Goal: Task Accomplishment & Management: Manage account settings

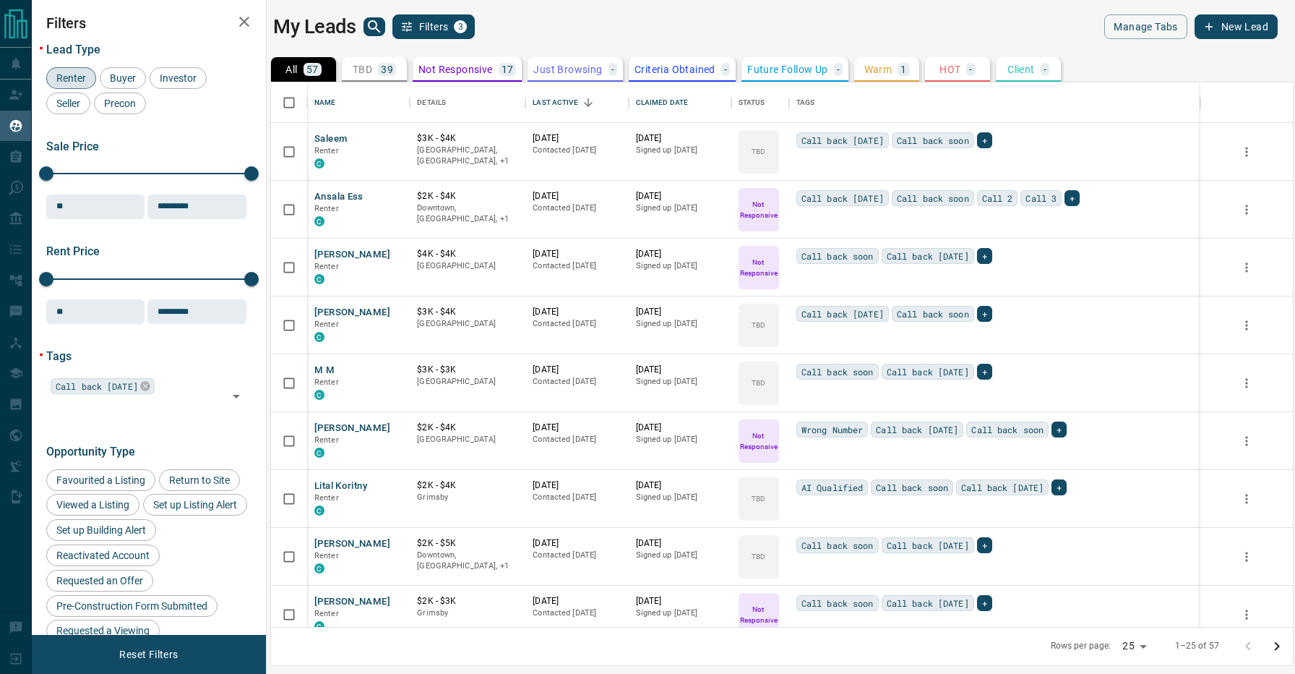
scroll to position [544, 1022]
click at [554, 37] on div "My Leads Filters 3" at bounding box center [524, 26] width 502 height 25
click at [326, 137] on button "Saleem" at bounding box center [330, 139] width 33 height 14
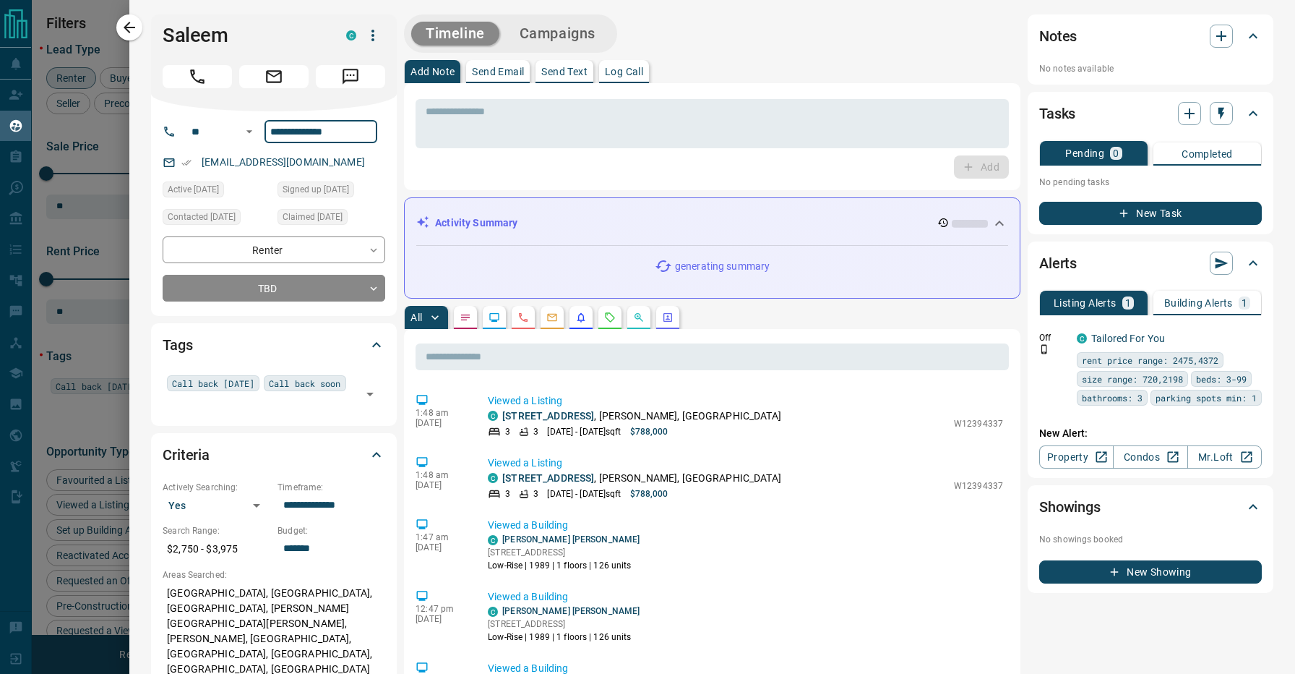
click at [705, 33] on div "Timeline Campaigns" at bounding box center [712, 33] width 617 height 38
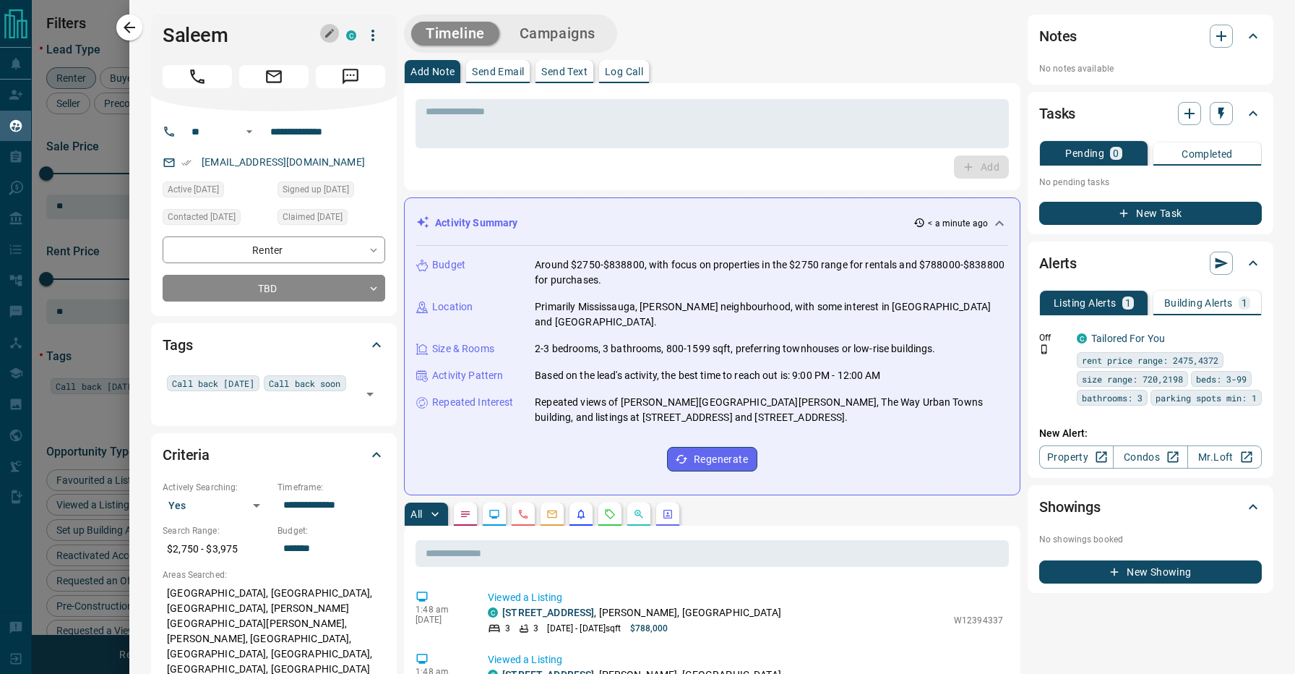
click at [329, 33] on icon "button" at bounding box center [329, 33] width 9 height 9
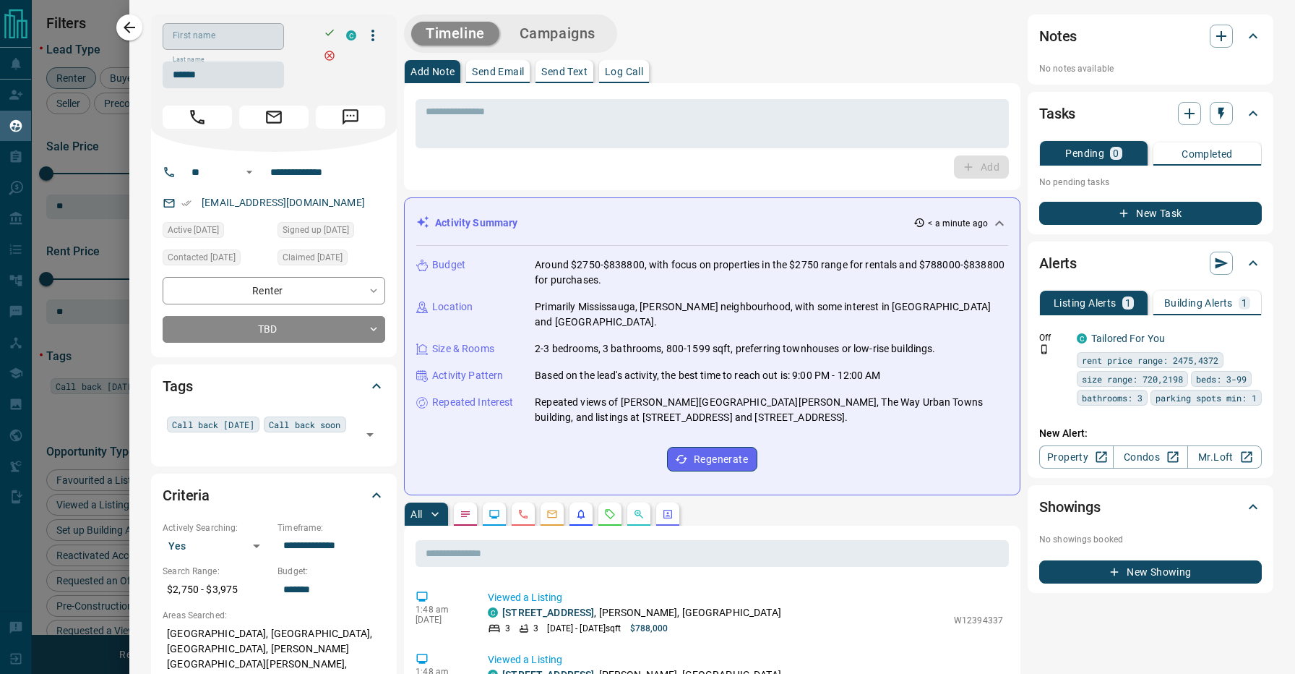
click at [239, 35] on input "First name" at bounding box center [223, 36] width 121 height 27
type input "******"
click at [332, 33] on icon "button" at bounding box center [330, 33] width 12 height 12
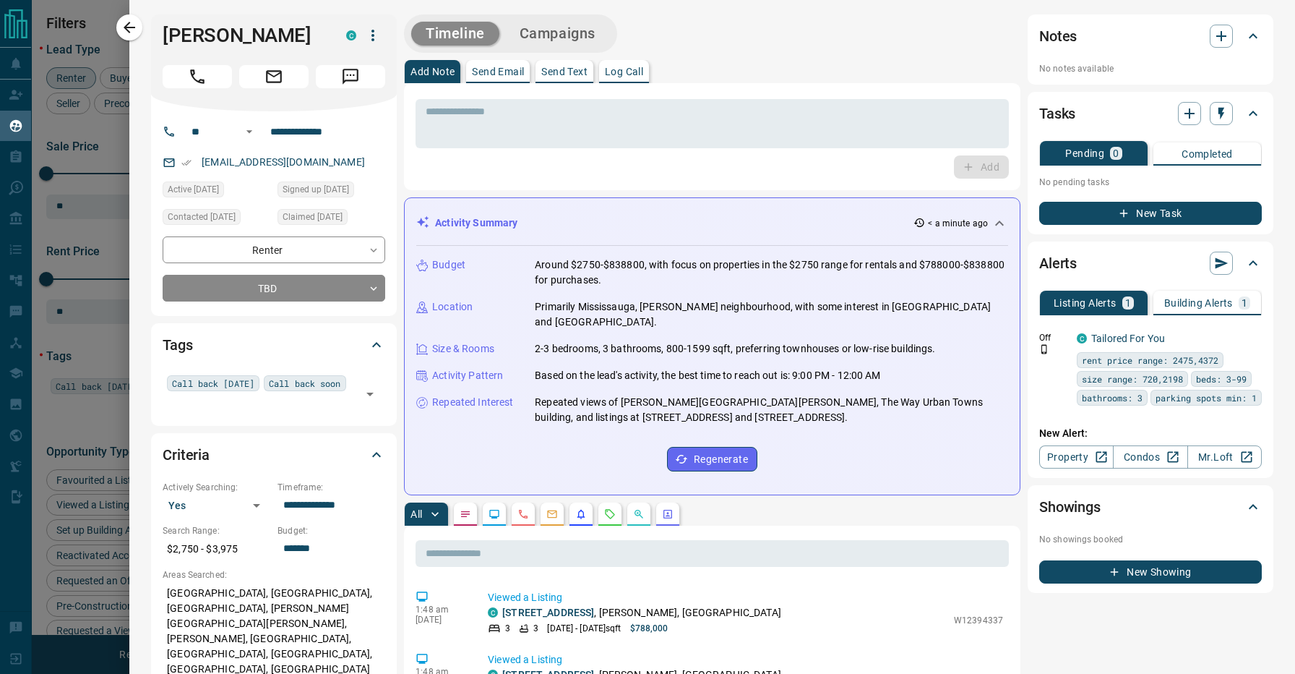
click at [721, 22] on div "Timeline Campaigns" at bounding box center [712, 33] width 617 height 38
click at [996, 220] on icon at bounding box center [999, 223] width 17 height 17
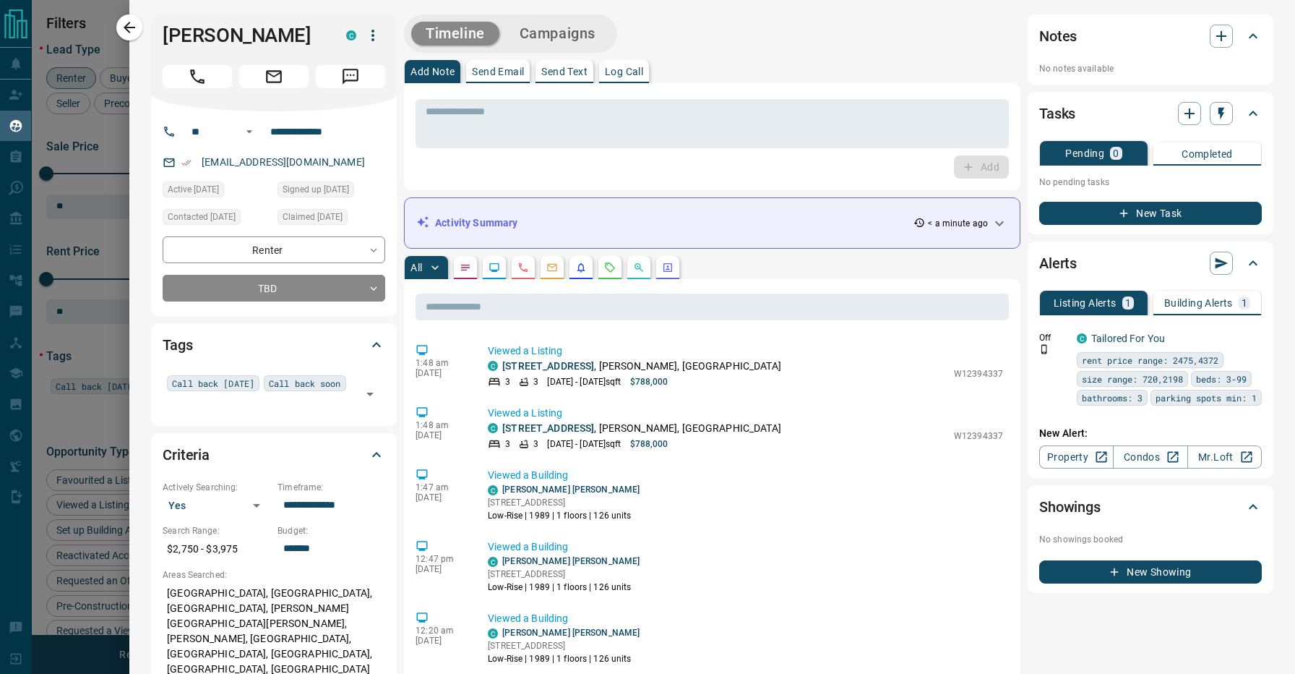
click at [728, 37] on div "Timeline Campaigns" at bounding box center [712, 33] width 617 height 38
drag, startPoint x: 300, startPoint y: 38, endPoint x: 156, endPoint y: 35, distance: 143.9
click at [156, 35] on div "[PERSON_NAME] C" at bounding box center [274, 62] width 246 height 97
copy h1 "[PERSON_NAME]"
click at [672, 30] on div "Timeline Campaigns" at bounding box center [712, 33] width 617 height 38
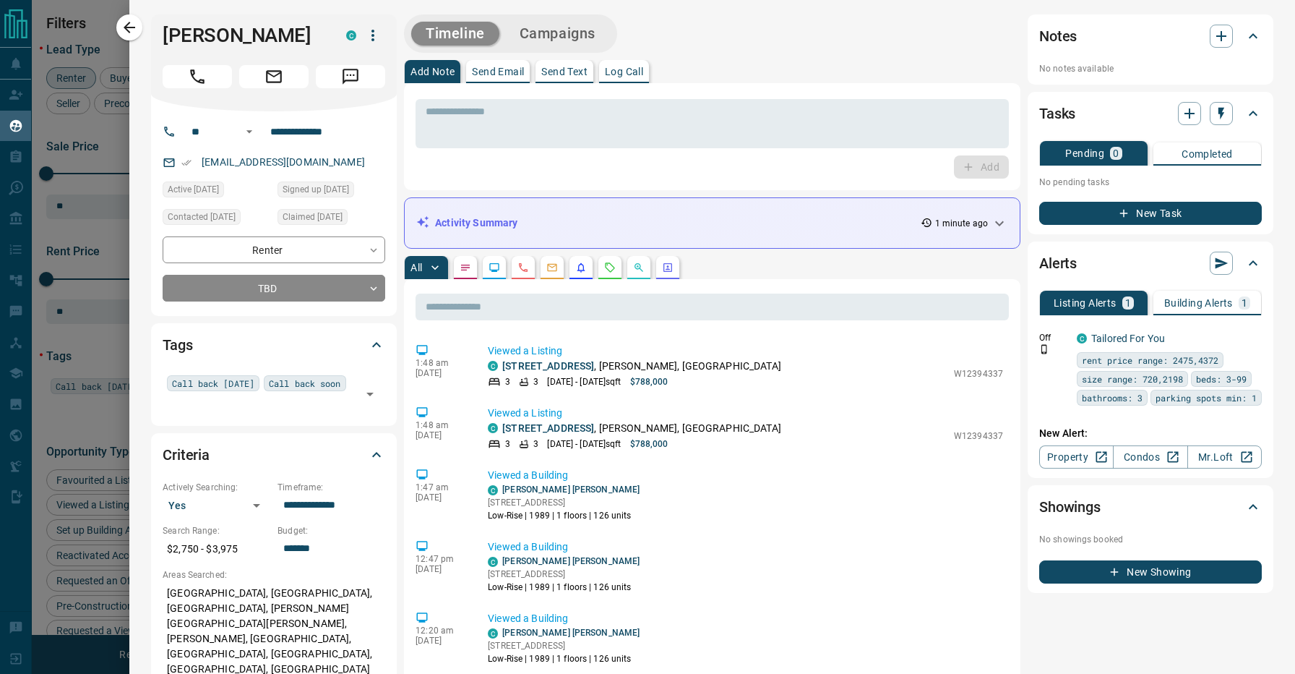
click at [732, 40] on div "Timeline Campaigns" at bounding box center [712, 33] width 617 height 38
click at [674, 62] on div "Add Note Send Email Send Text Log Call" at bounding box center [712, 71] width 617 height 23
click at [671, 62] on div "Add Note Send Email Send Text Log Call" at bounding box center [712, 71] width 617 height 23
click at [314, 286] on body "Lead Transfers Claim Leads My Leads Tasks Opportunities Deals Campaigns Automat…" at bounding box center [647, 328] width 1295 height 656
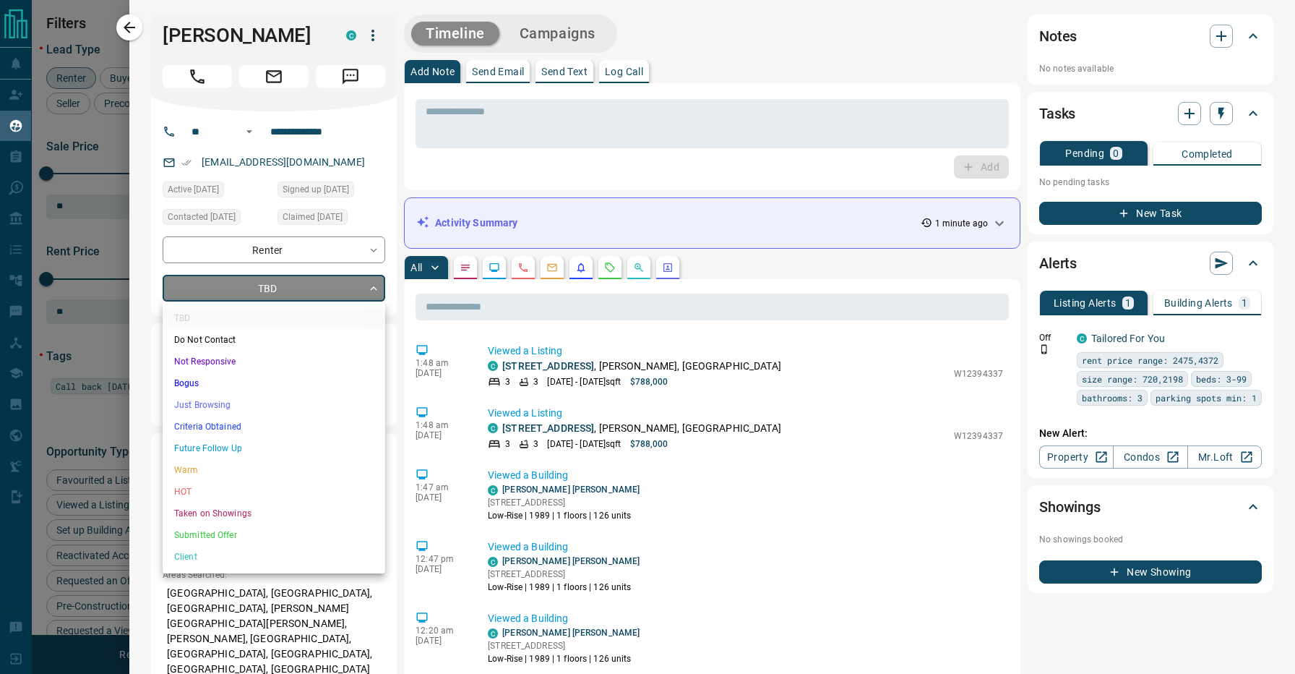
click at [314, 286] on div at bounding box center [647, 337] width 1295 height 674
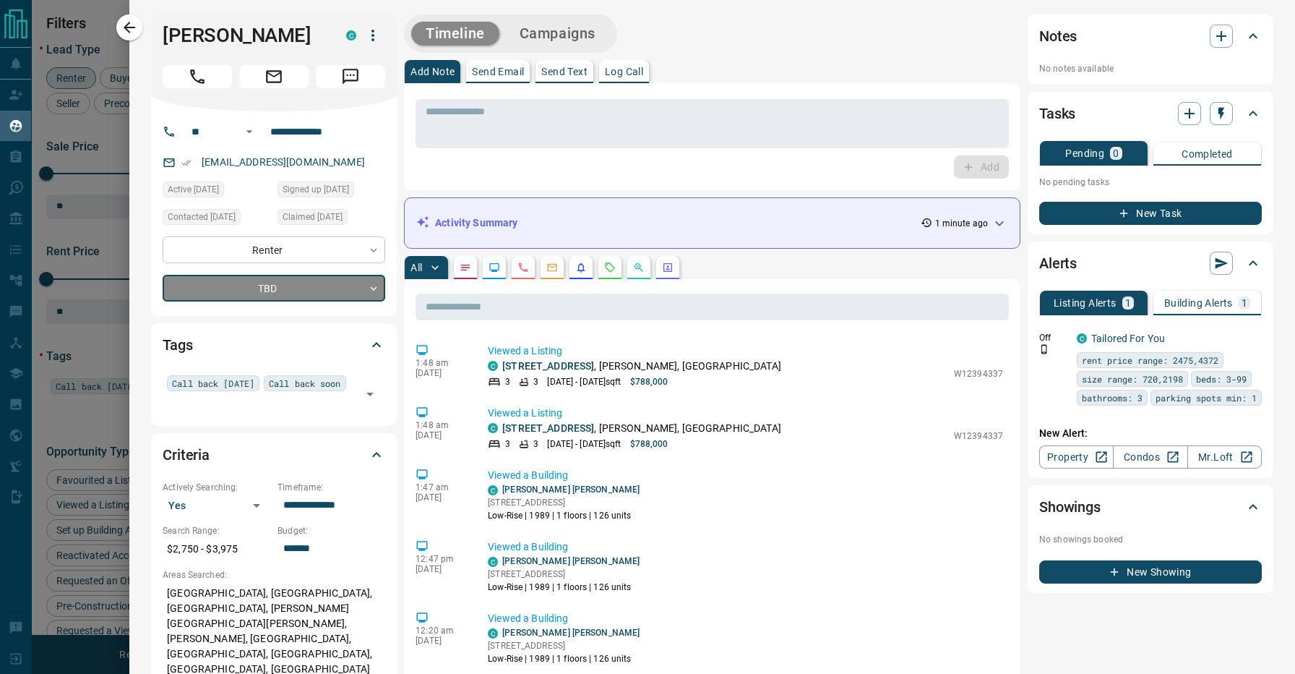
click at [302, 248] on body "Lead Transfers Claim Leads My Leads Tasks Opportunities Deals Campaigns Automat…" at bounding box center [647, 328] width 1295 height 656
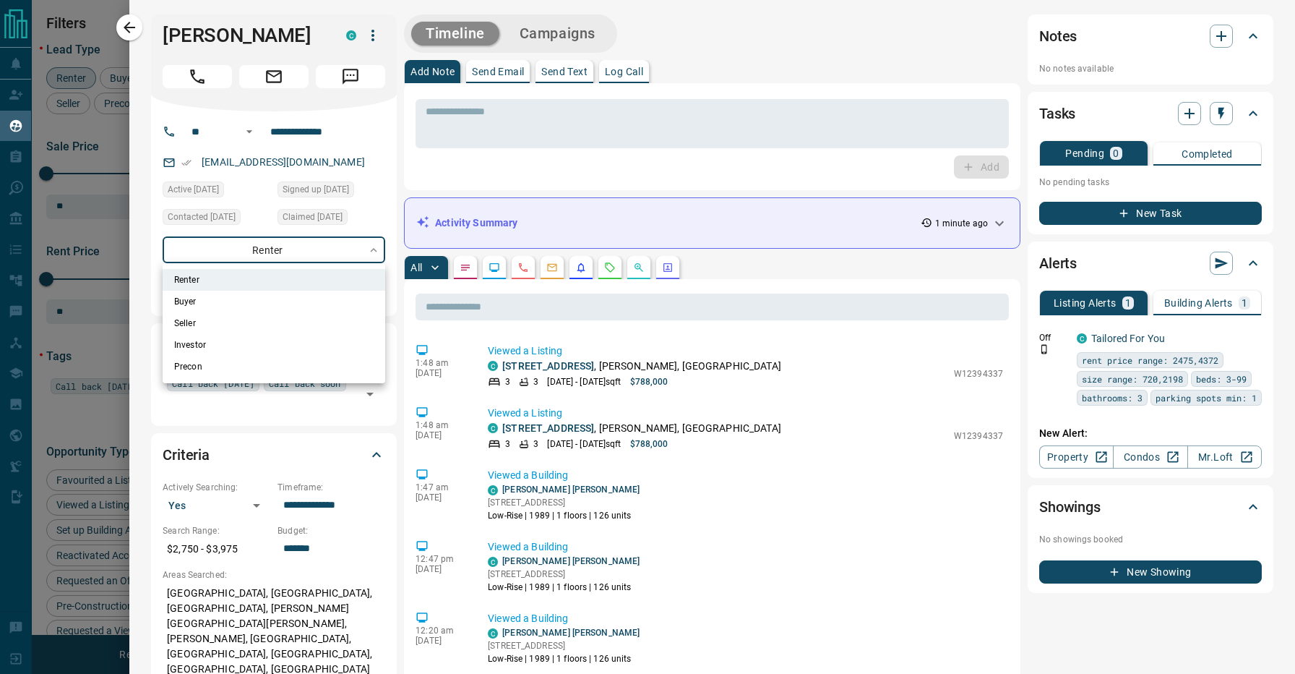
click at [143, 262] on div at bounding box center [647, 337] width 1295 height 674
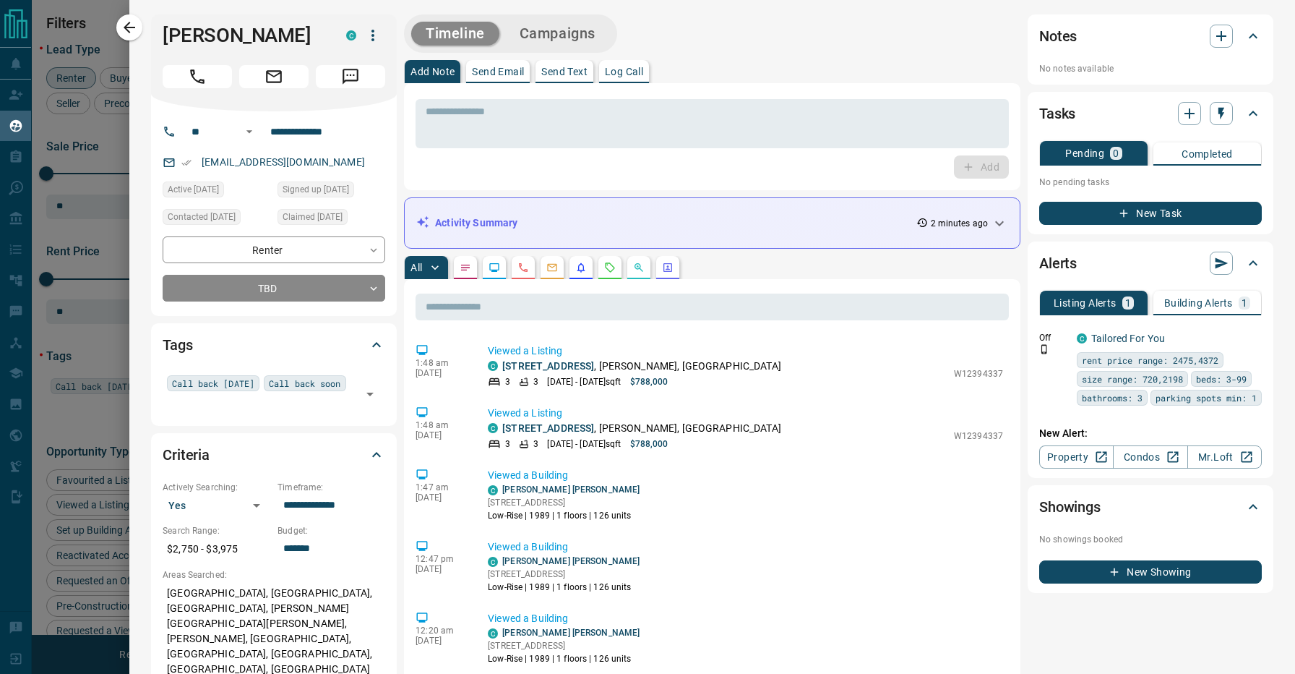
click at [280, 283] on body "Lead Transfers Claim Leads My Leads Tasks Opportunities Deals Campaigns Automat…" at bounding box center [647, 328] width 1295 height 656
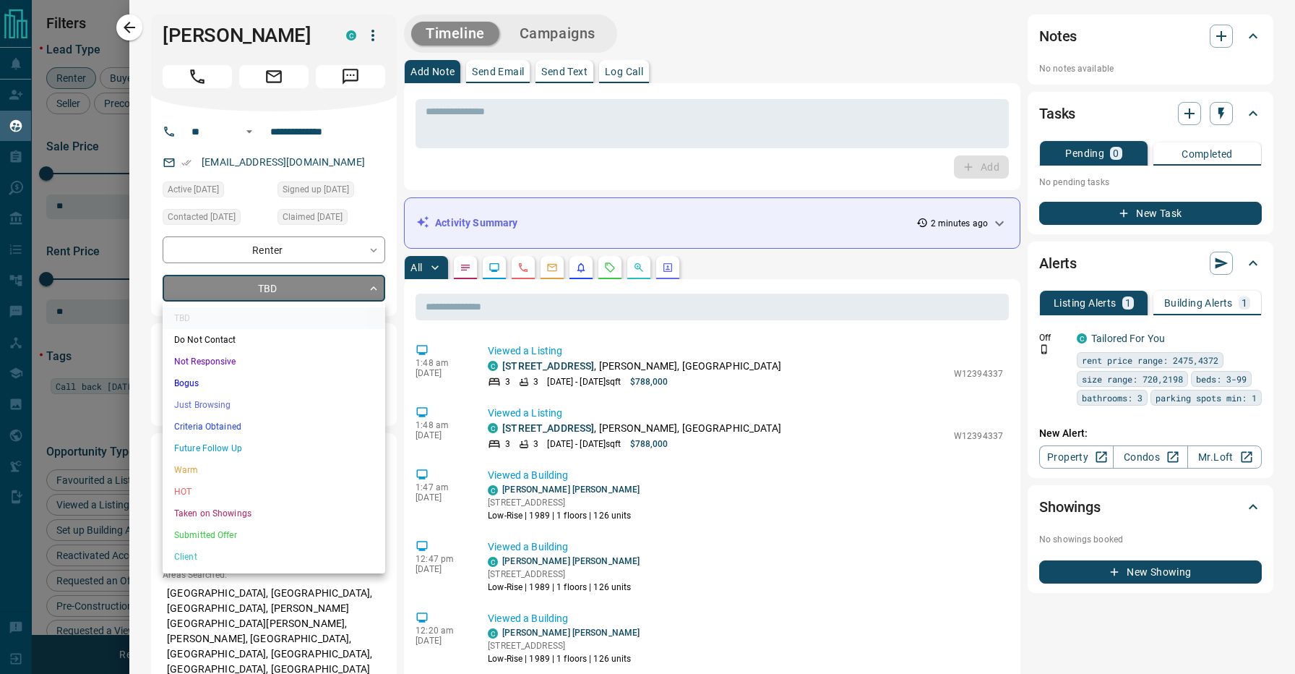
click at [231, 359] on li "Not Responsive" at bounding box center [274, 362] width 223 height 22
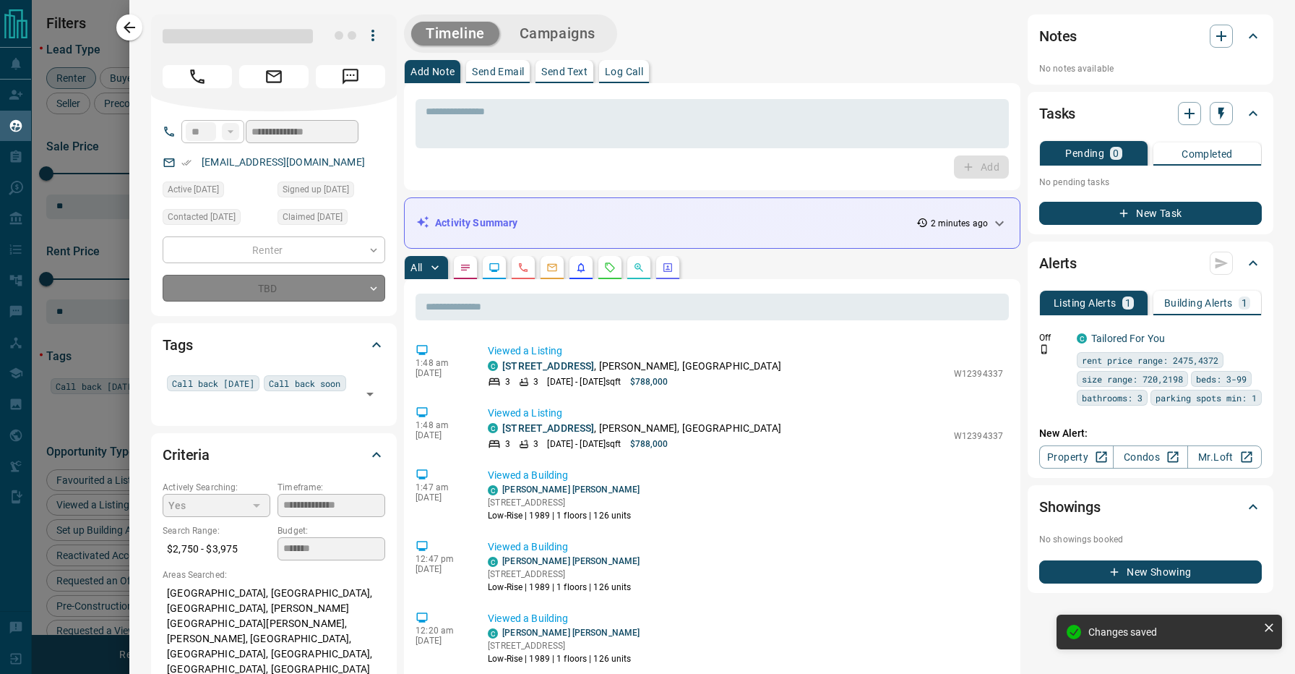
type input "*"
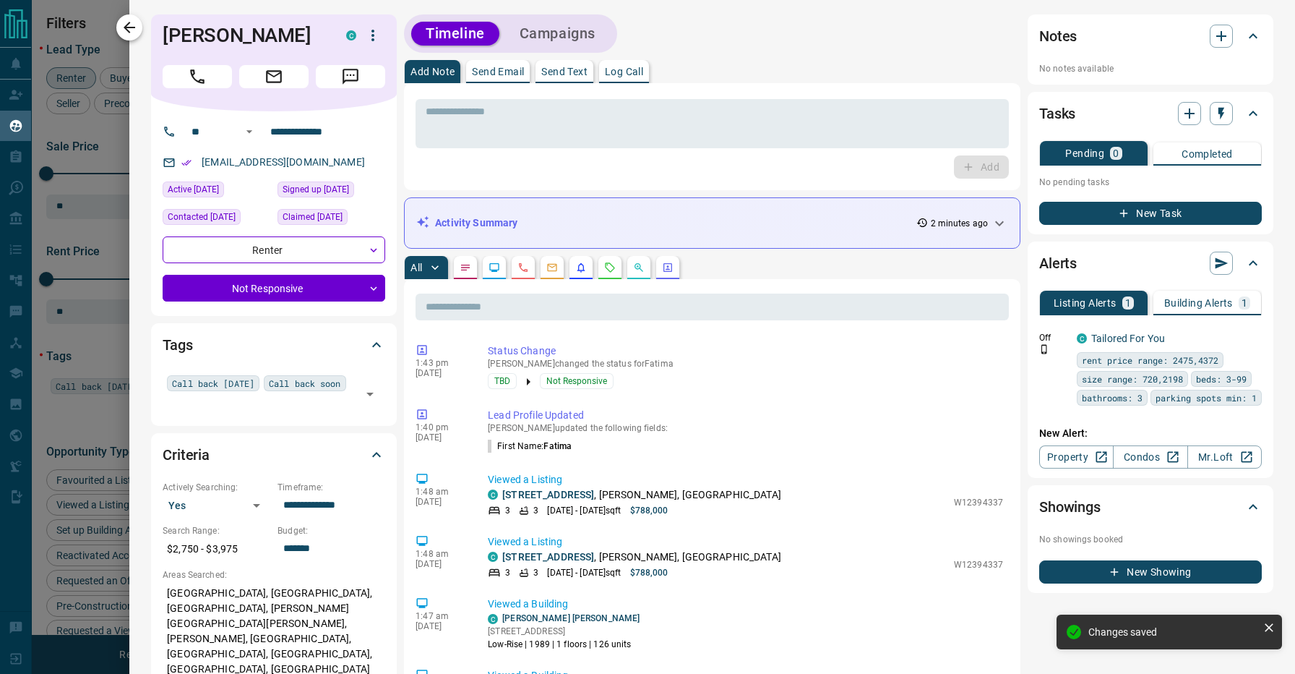
click at [132, 21] on icon "button" at bounding box center [129, 27] width 17 height 17
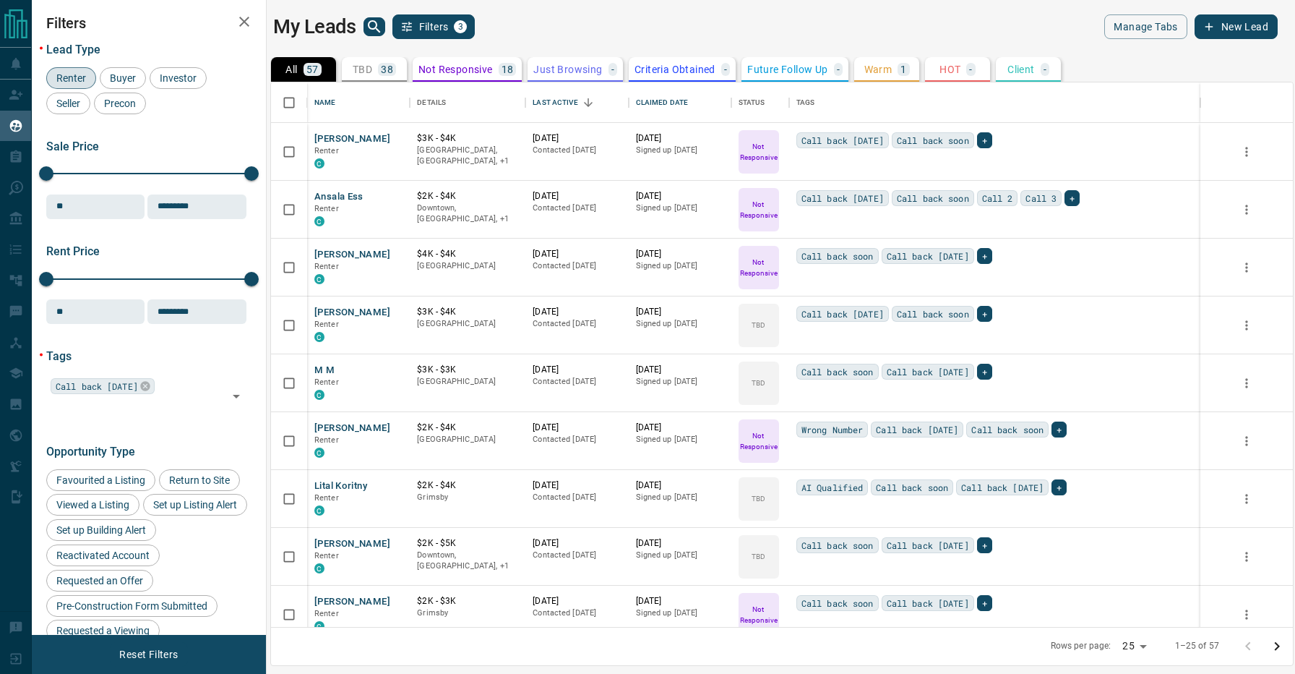
click at [586, 22] on div "My Leads Filters 3" at bounding box center [524, 26] width 502 height 25
click at [551, 15] on div "My Leads Filters 3" at bounding box center [524, 26] width 502 height 25
click at [503, 16] on div "My Leads Filters 3" at bounding box center [524, 26] width 502 height 25
click at [570, 11] on div "My Leads Filters 3 Manage Tabs New Lead All 57 TBD 38 Do Not Contact - Not Resp…" at bounding box center [663, 328] width 1263 height 656
click at [562, 29] on div "My Leads Filters 3" at bounding box center [524, 26] width 502 height 25
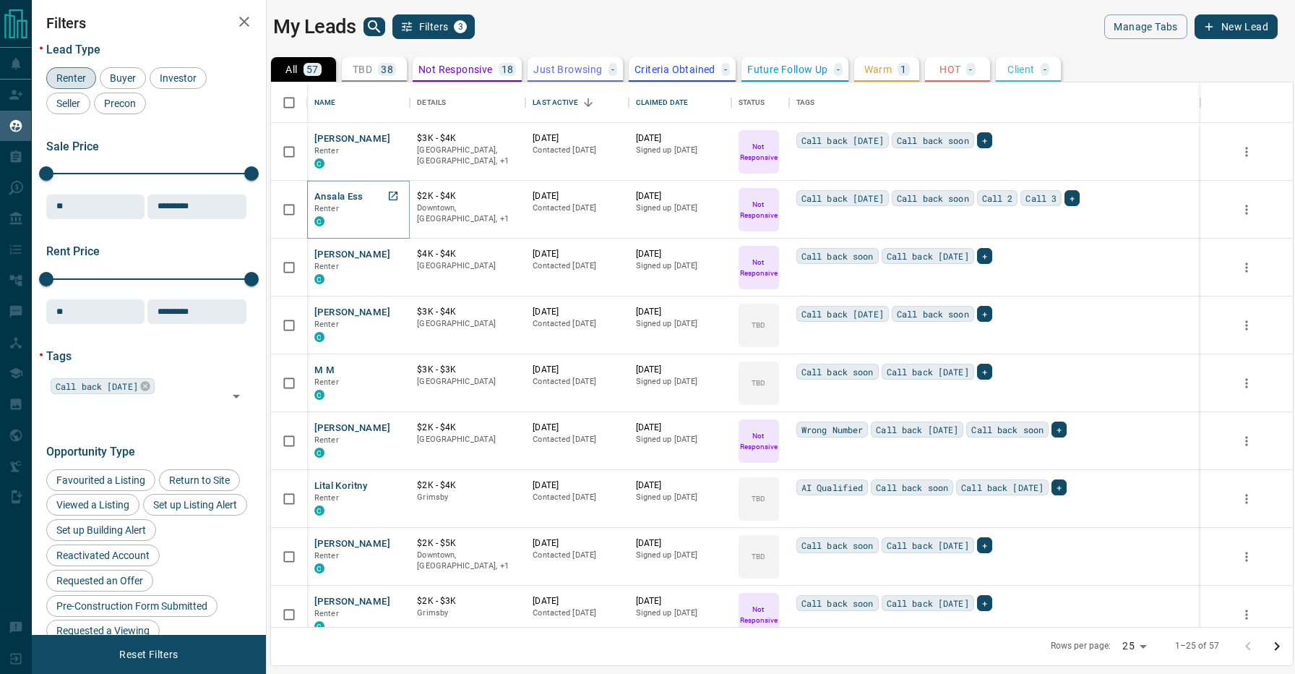
click at [342, 196] on button "Ansala Ess" at bounding box center [338, 197] width 49 height 14
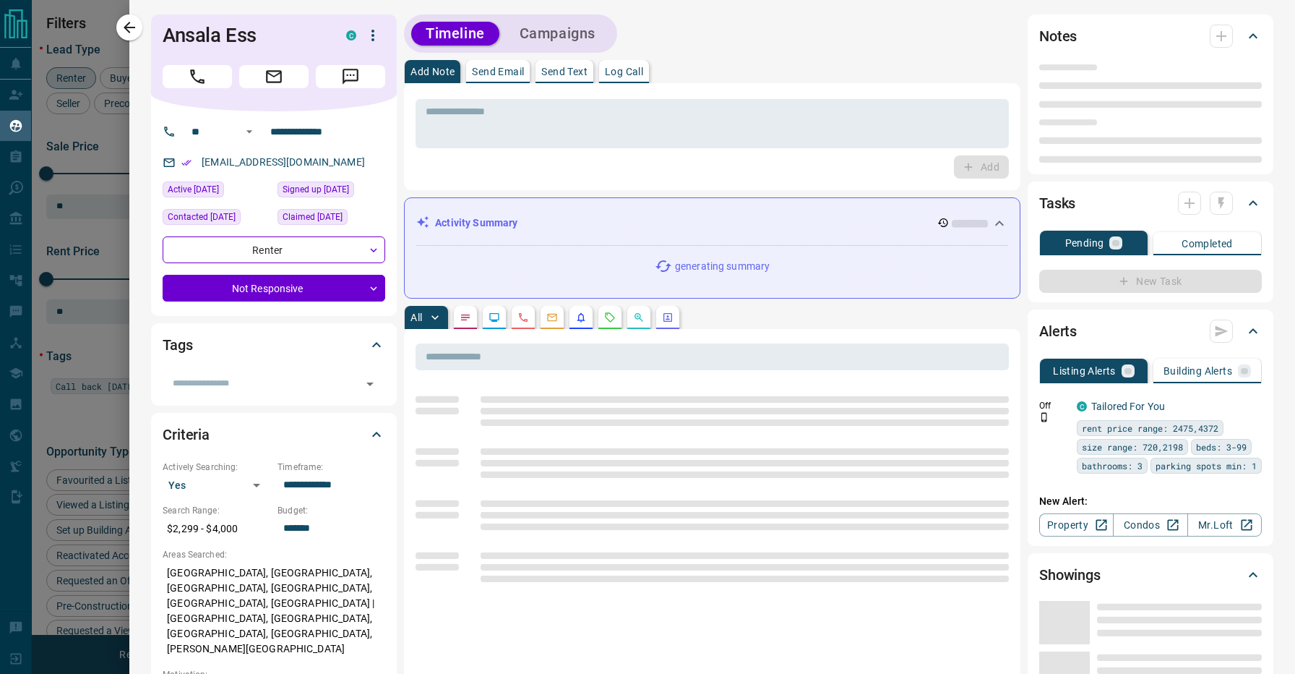
type input "**"
type input "**********"
type input "*"
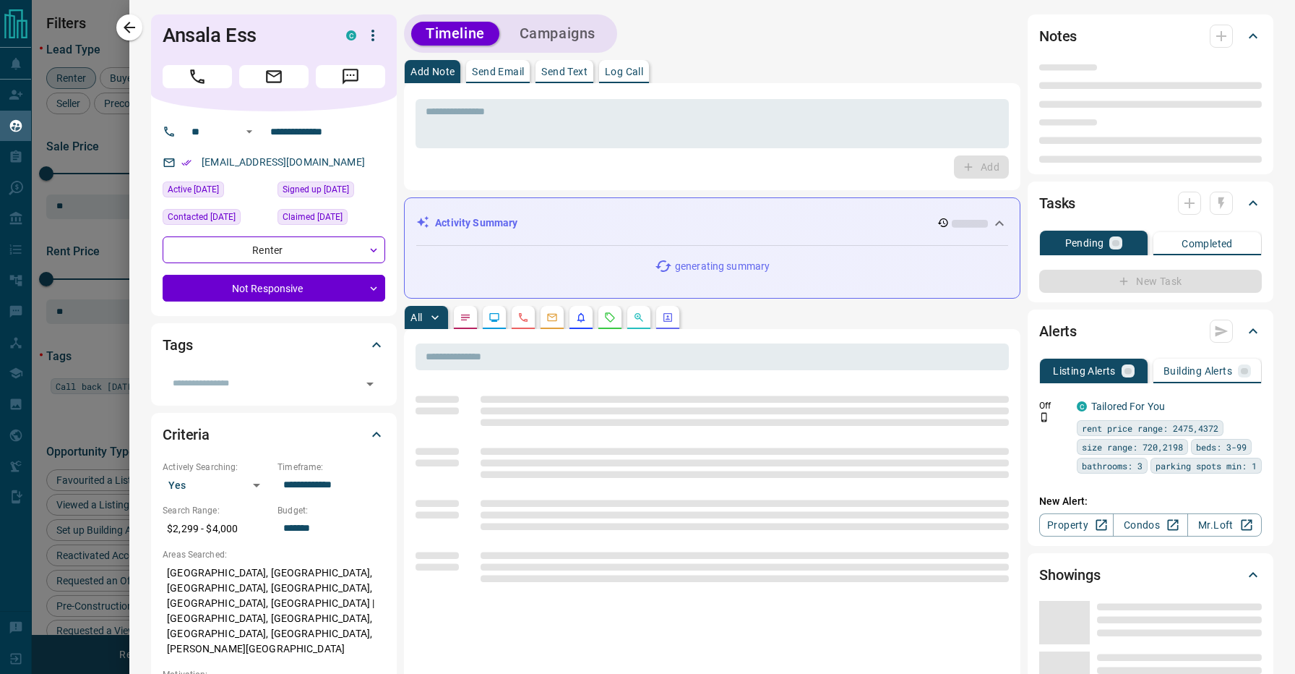
type input "**********"
type input "*******"
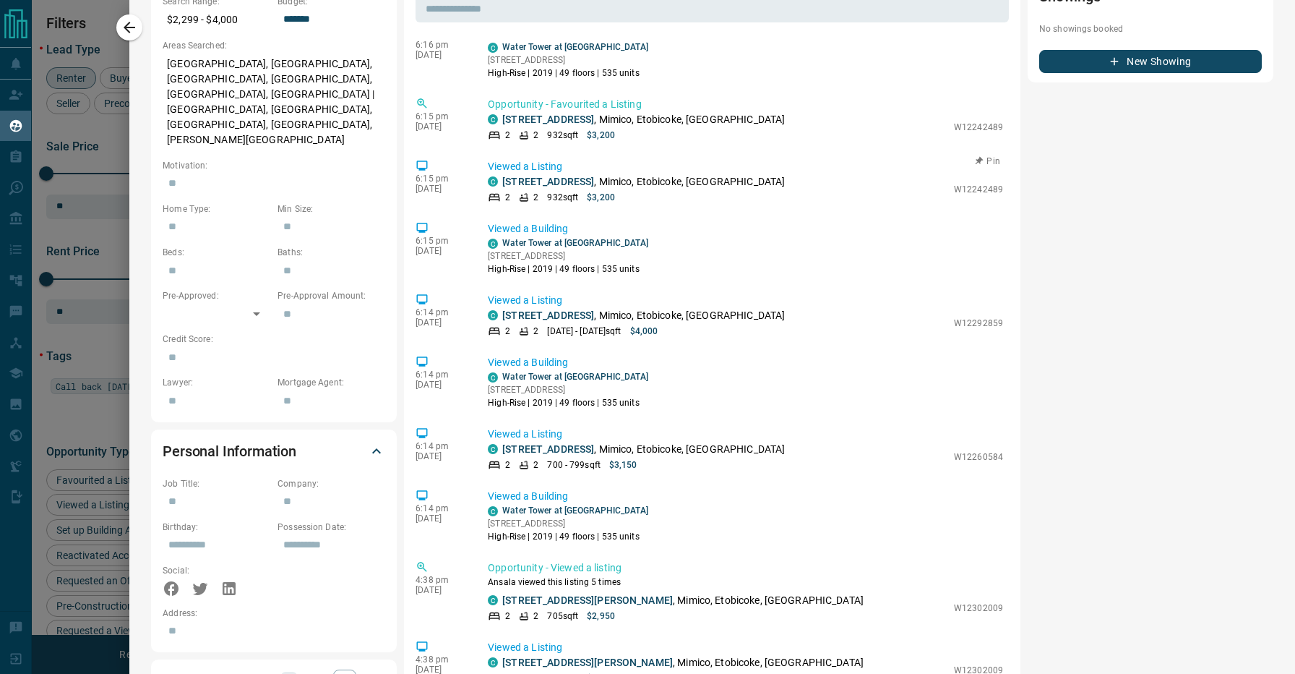
scroll to position [2067, 0]
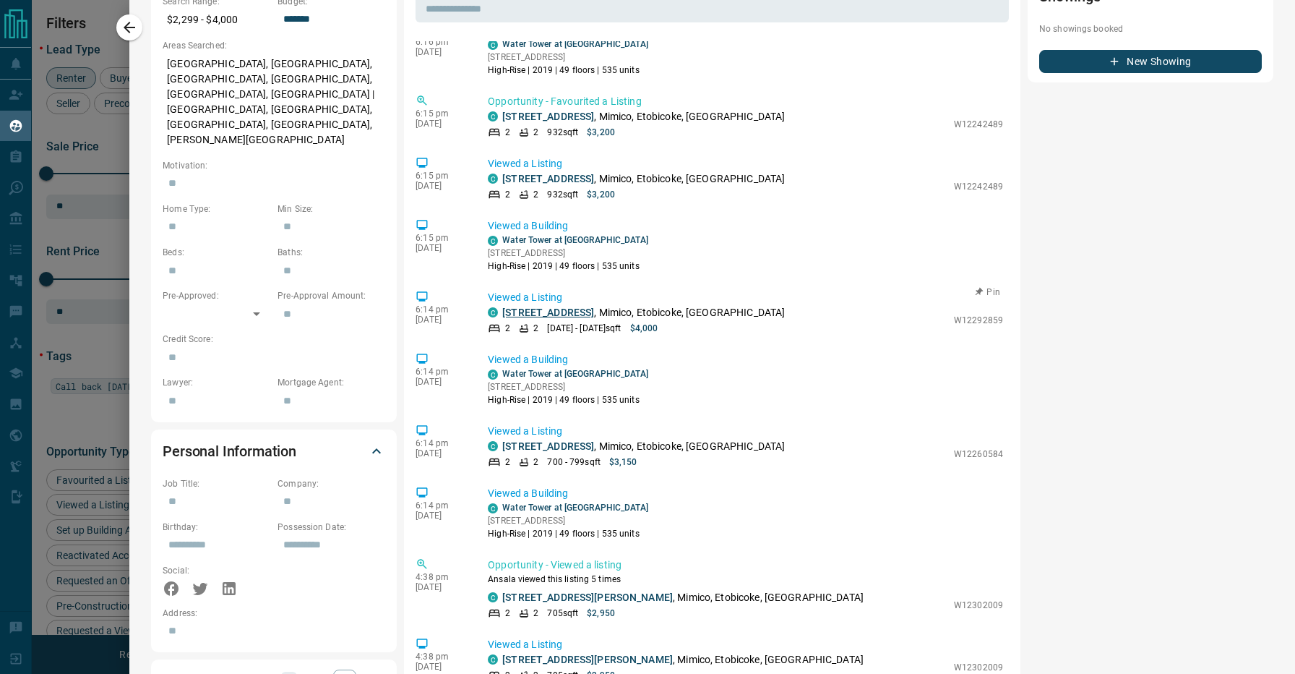
click at [591, 317] on link "[STREET_ADDRESS]" at bounding box center [548, 312] width 92 height 12
click at [1042, 445] on div "Notes No notes available Tasks Pending 0 Completed No pending tasks New Task Al…" at bounding box center [1151, 348] width 246 height 1727
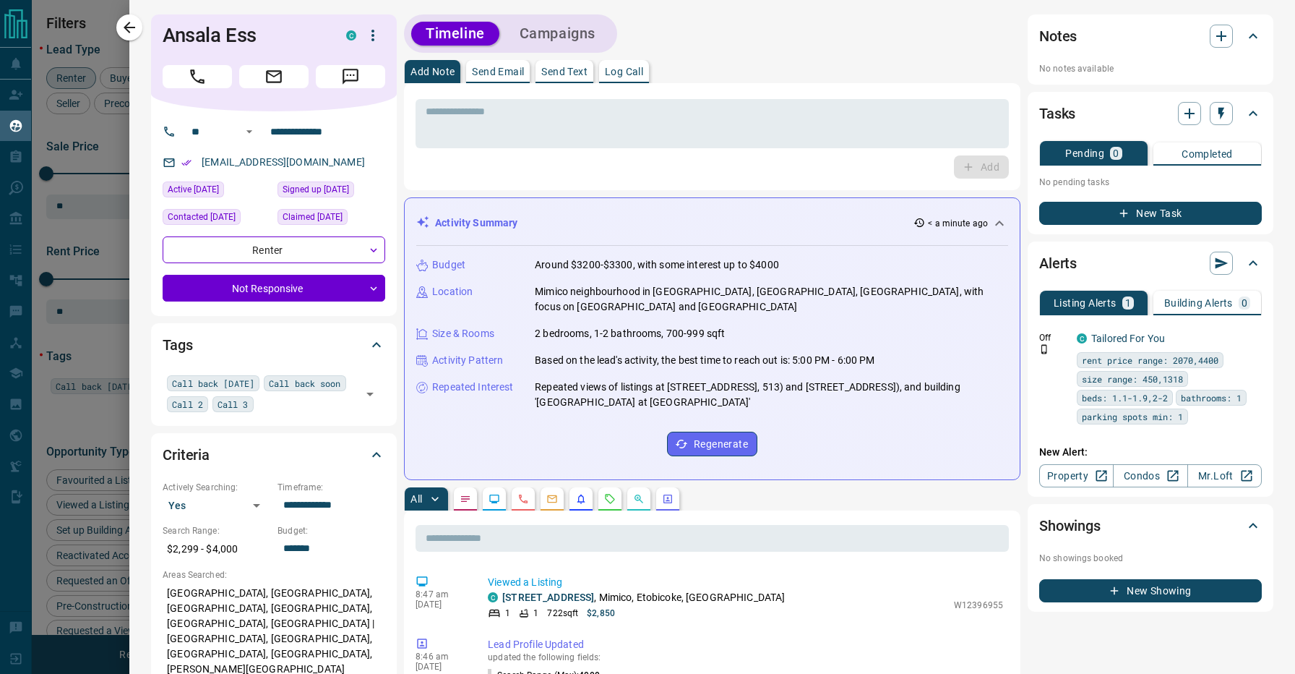
scroll to position [0, 0]
click at [134, 30] on icon "button" at bounding box center [129, 27] width 17 height 17
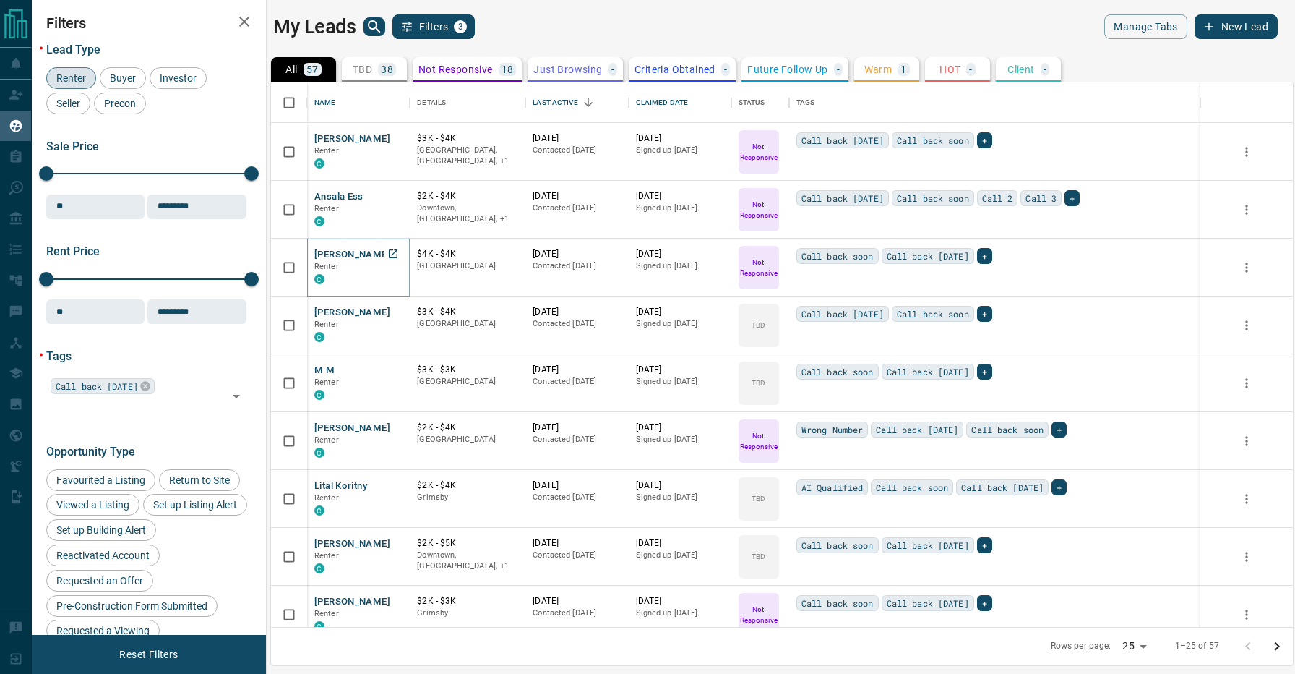
click at [326, 252] on button "[PERSON_NAME]" at bounding box center [352, 255] width 76 height 14
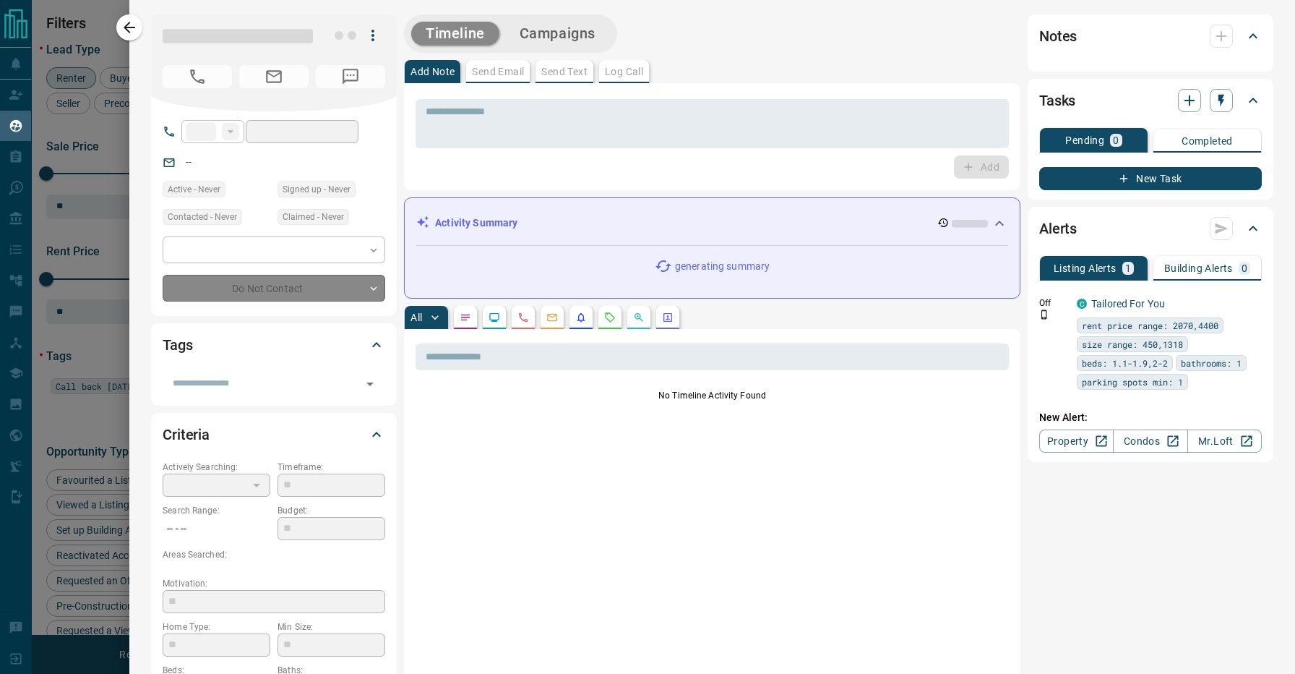
type input "**"
type input "**********"
type input "*"
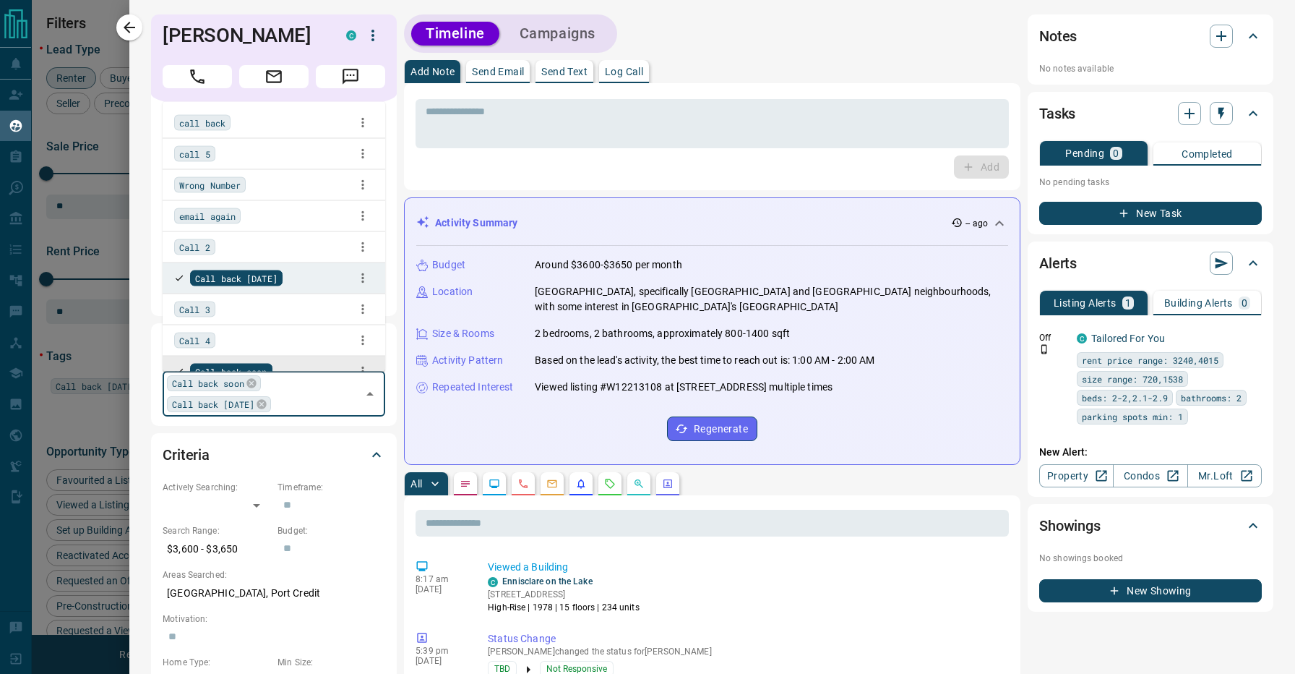
click at [322, 403] on input "text" at bounding box center [316, 403] width 82 height 16
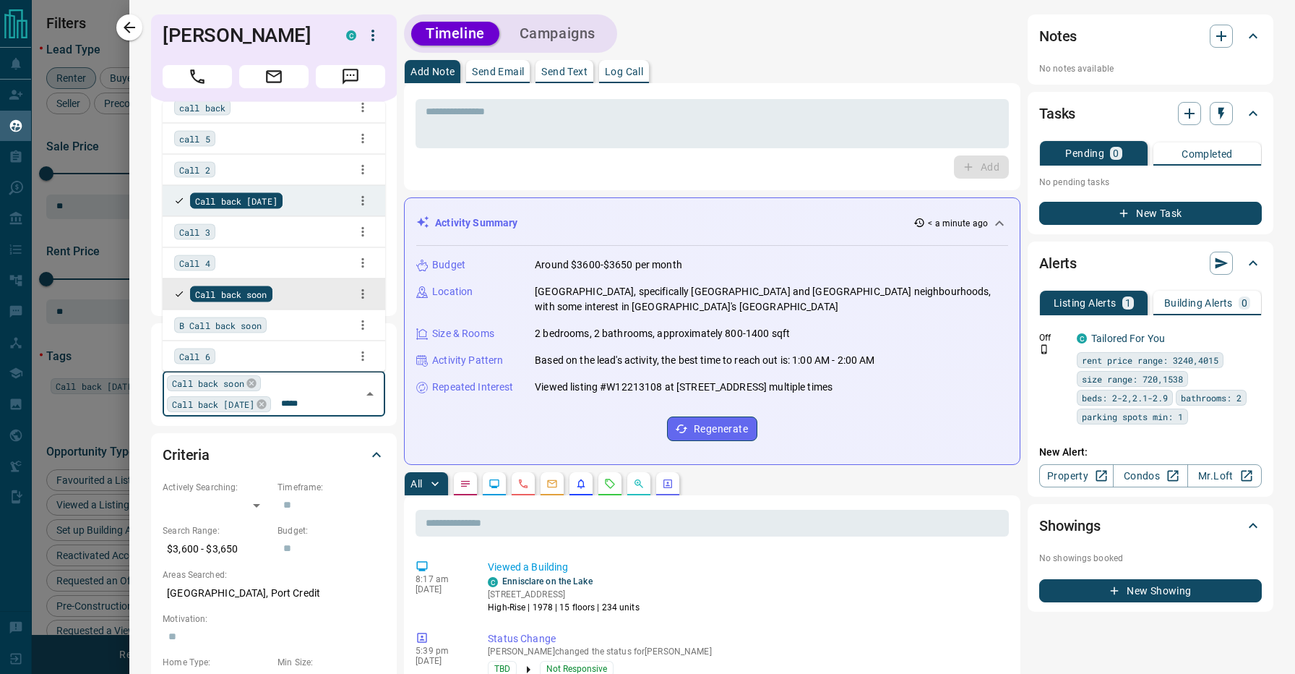
type input "******"
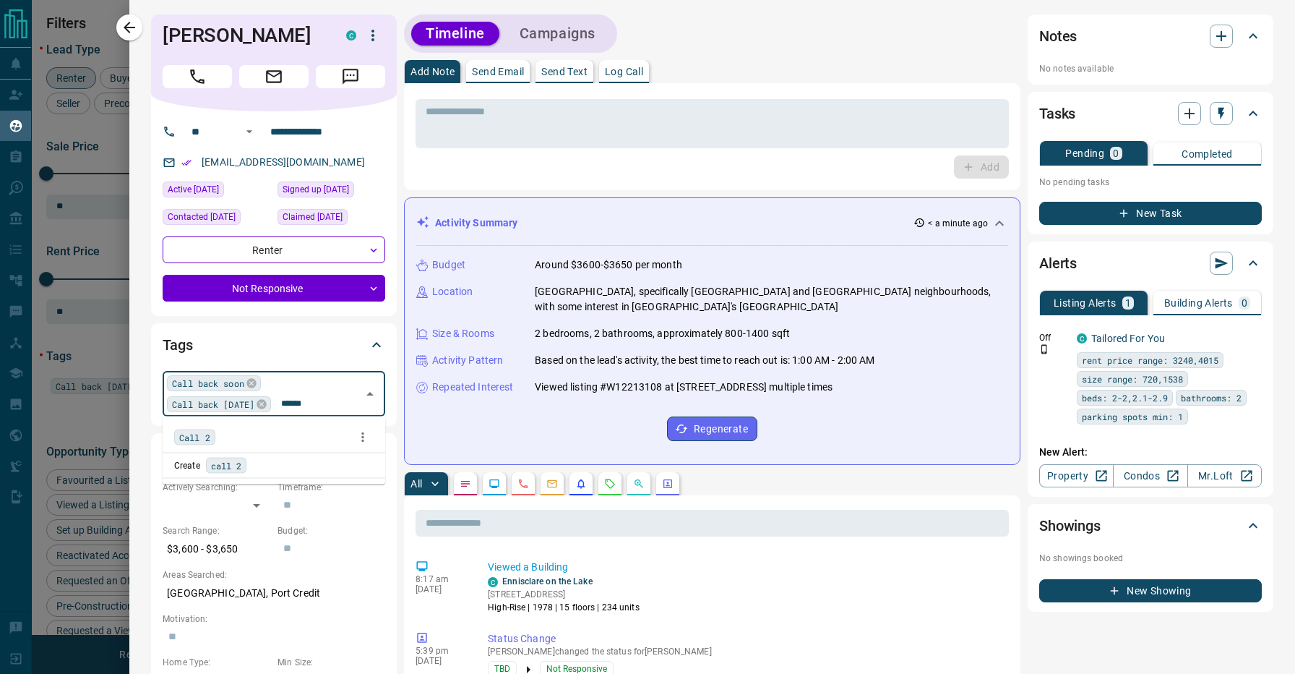
click at [285, 442] on div "Call 2" at bounding box center [273, 437] width 199 height 22
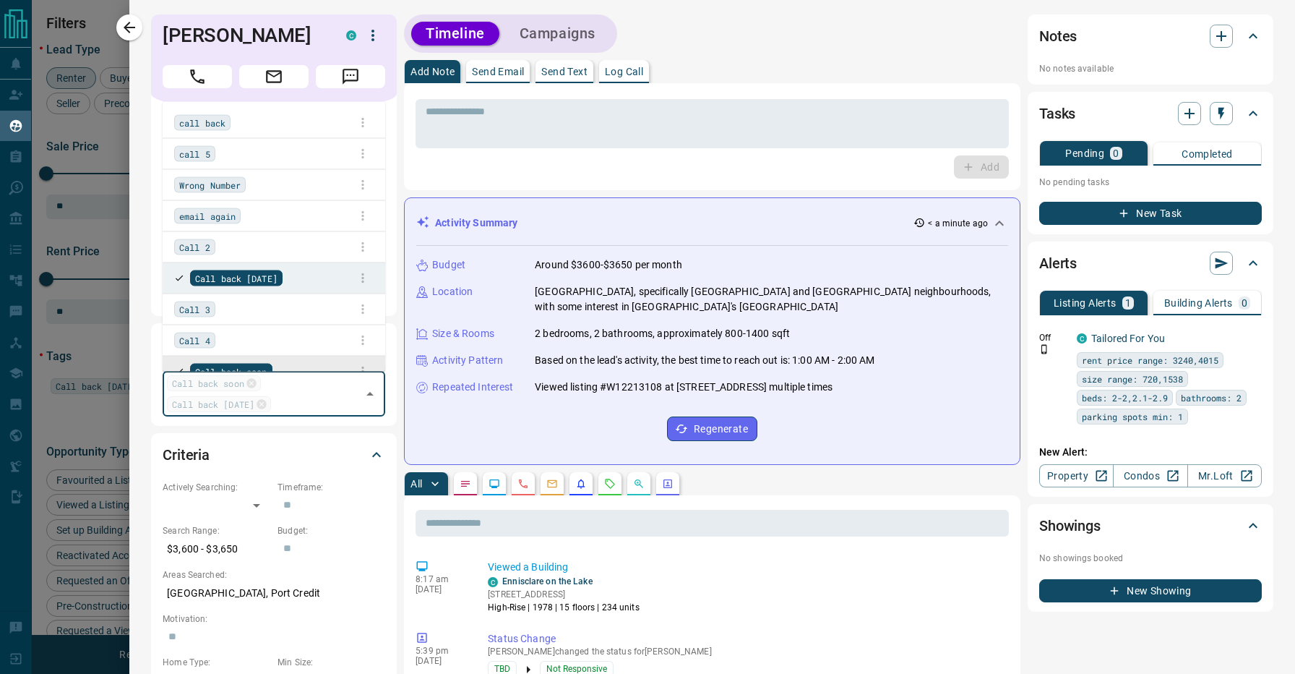
scroll to position [15, 0]
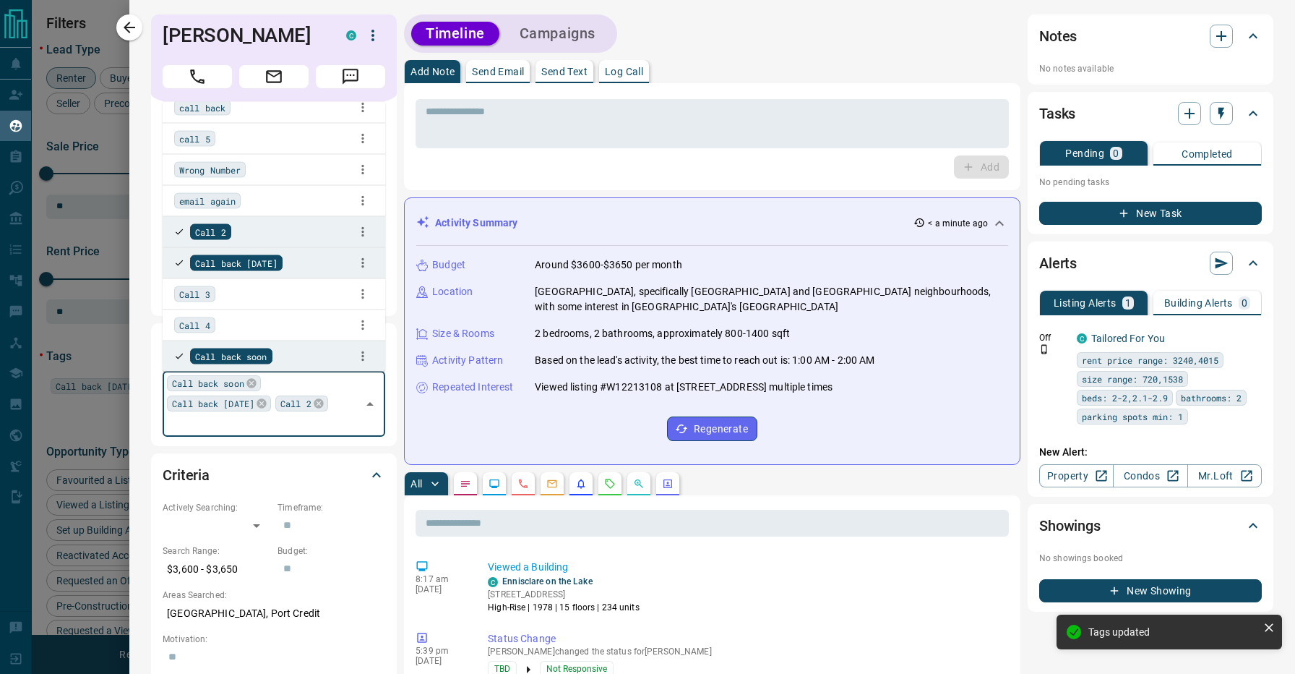
click at [737, 35] on div "Timeline Campaigns" at bounding box center [712, 33] width 617 height 38
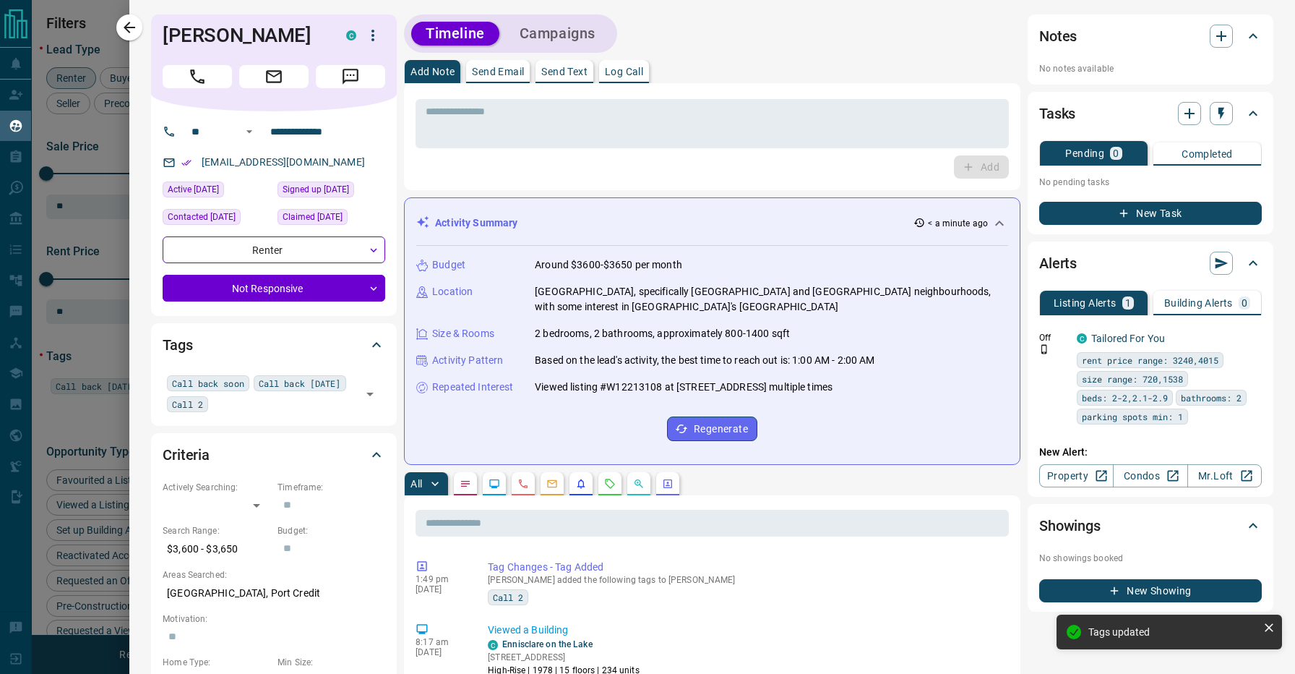
click at [645, 24] on div "Timeline Campaigns" at bounding box center [712, 33] width 617 height 38
click at [634, 21] on div "Timeline Campaigns" at bounding box center [712, 33] width 617 height 38
click at [839, 228] on div "Activity Summary < a minute ago" at bounding box center [703, 222] width 575 height 15
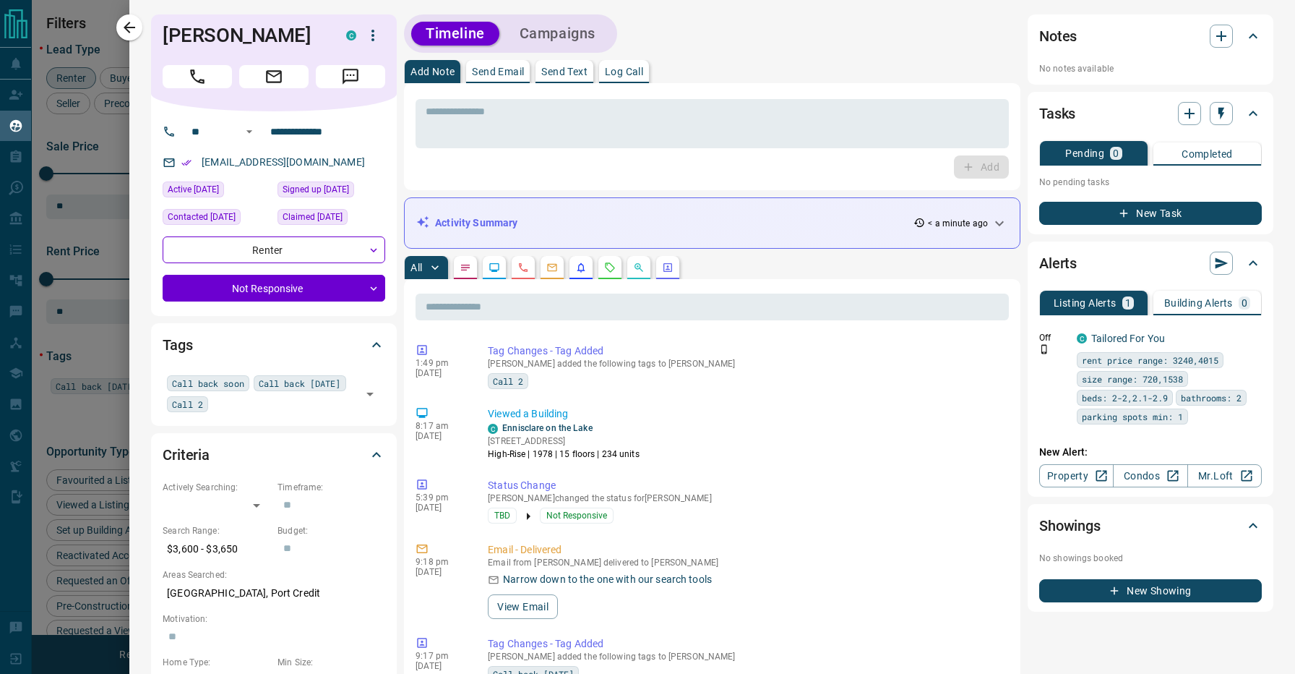
click at [786, 257] on div "All" at bounding box center [712, 267] width 617 height 23
click at [779, 259] on div "All" at bounding box center [712, 267] width 617 height 23
click at [741, 257] on div "All" at bounding box center [712, 267] width 617 height 23
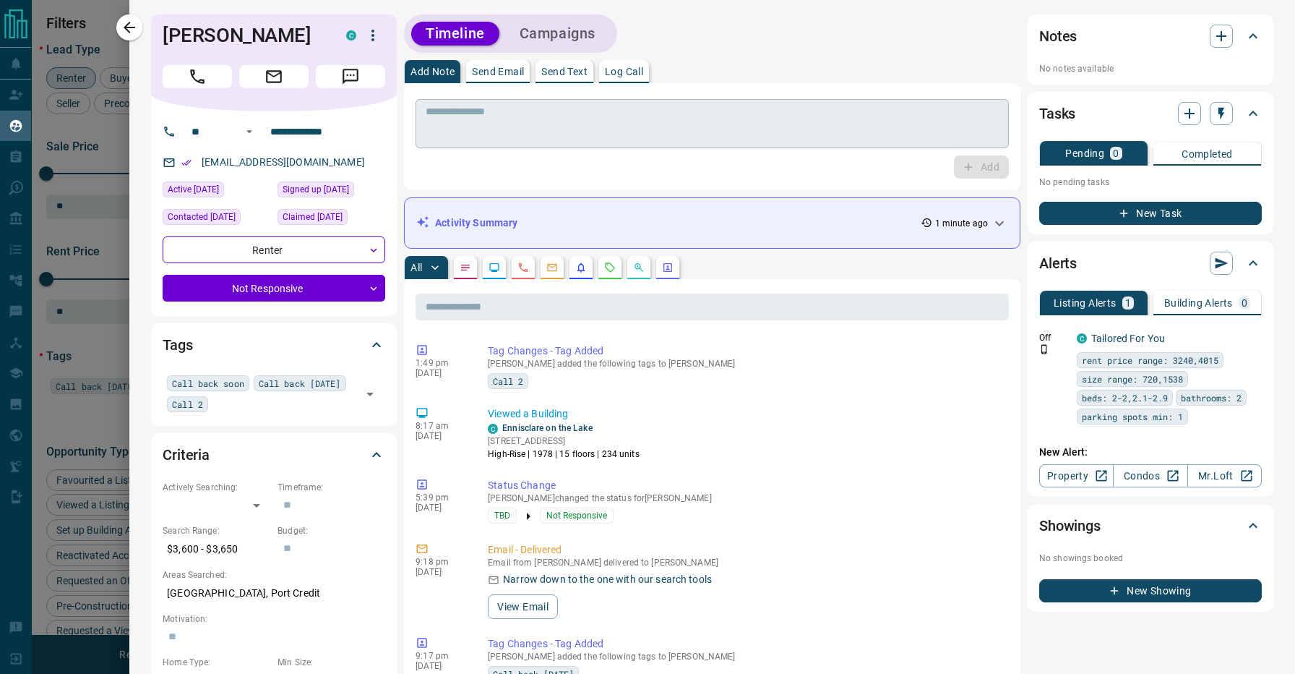
click at [648, 106] on textarea at bounding box center [712, 124] width 573 height 37
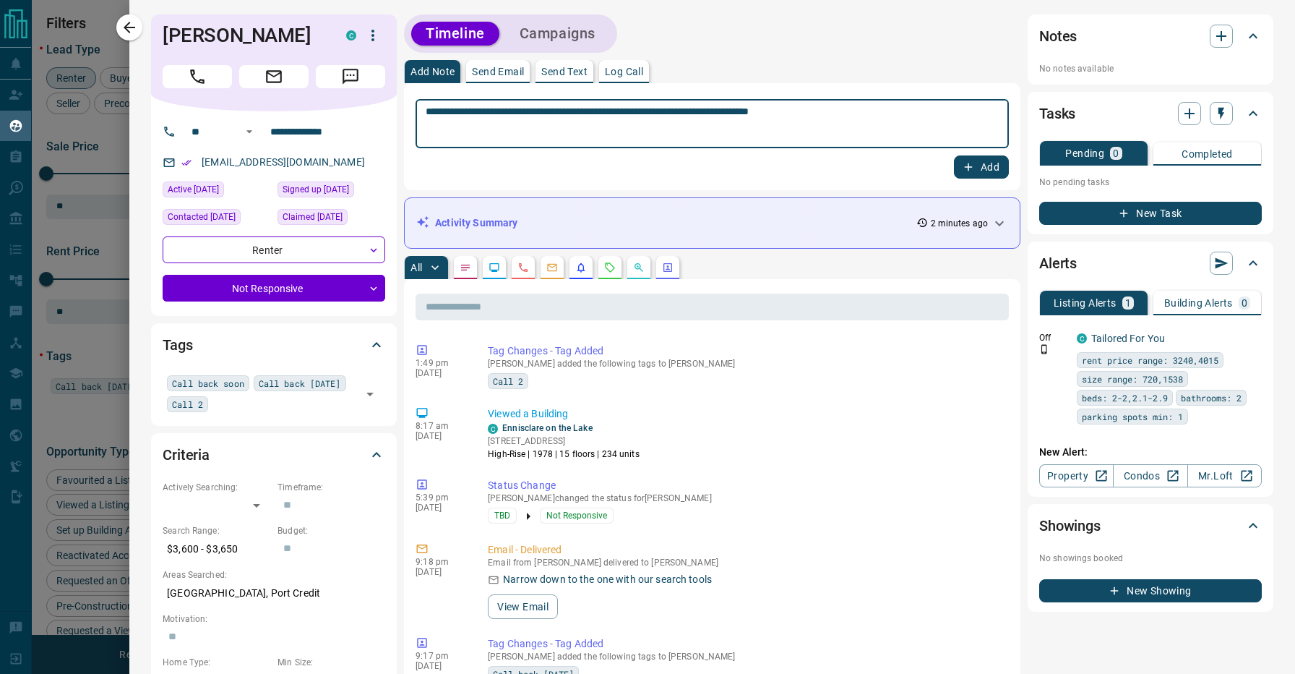
type textarea "**********"
click at [962, 163] on icon "button" at bounding box center [968, 166] width 13 height 13
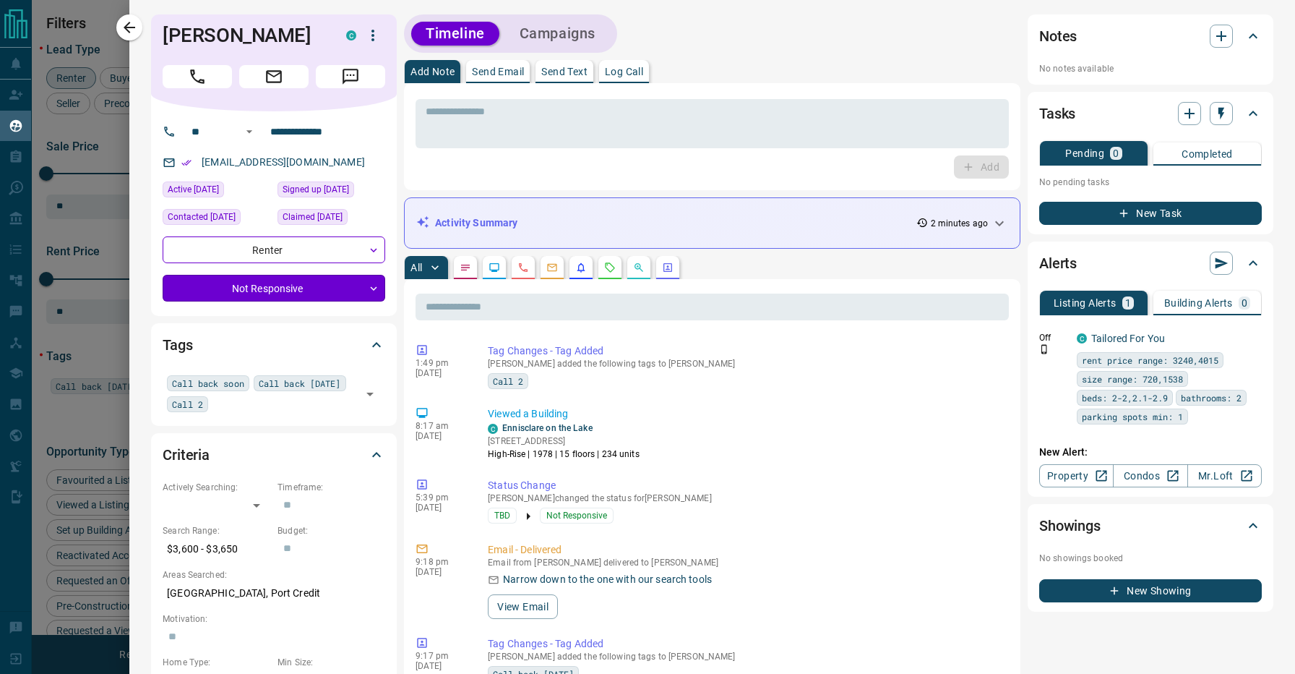
click at [321, 283] on body "Lead Transfers Claim Leads My Leads Tasks Opportunities Deals Campaigns Automat…" at bounding box center [647, 328] width 1295 height 656
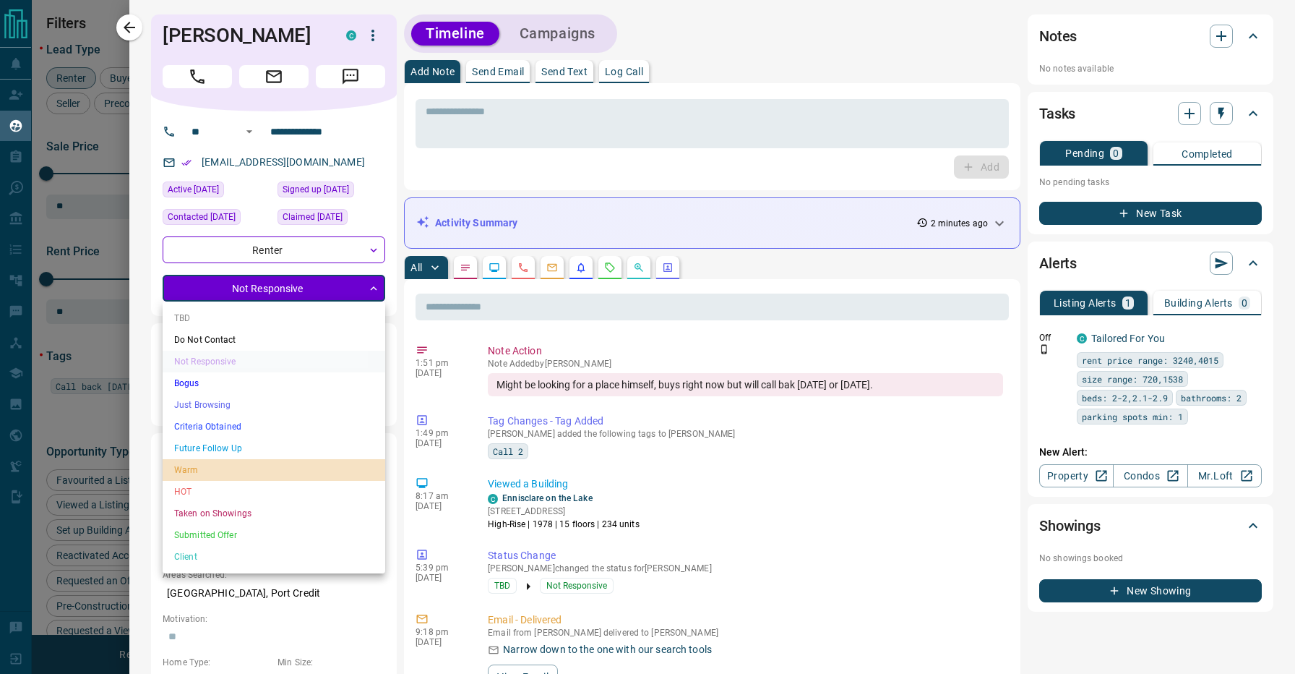
click at [212, 465] on li "Warm" at bounding box center [274, 470] width 223 height 22
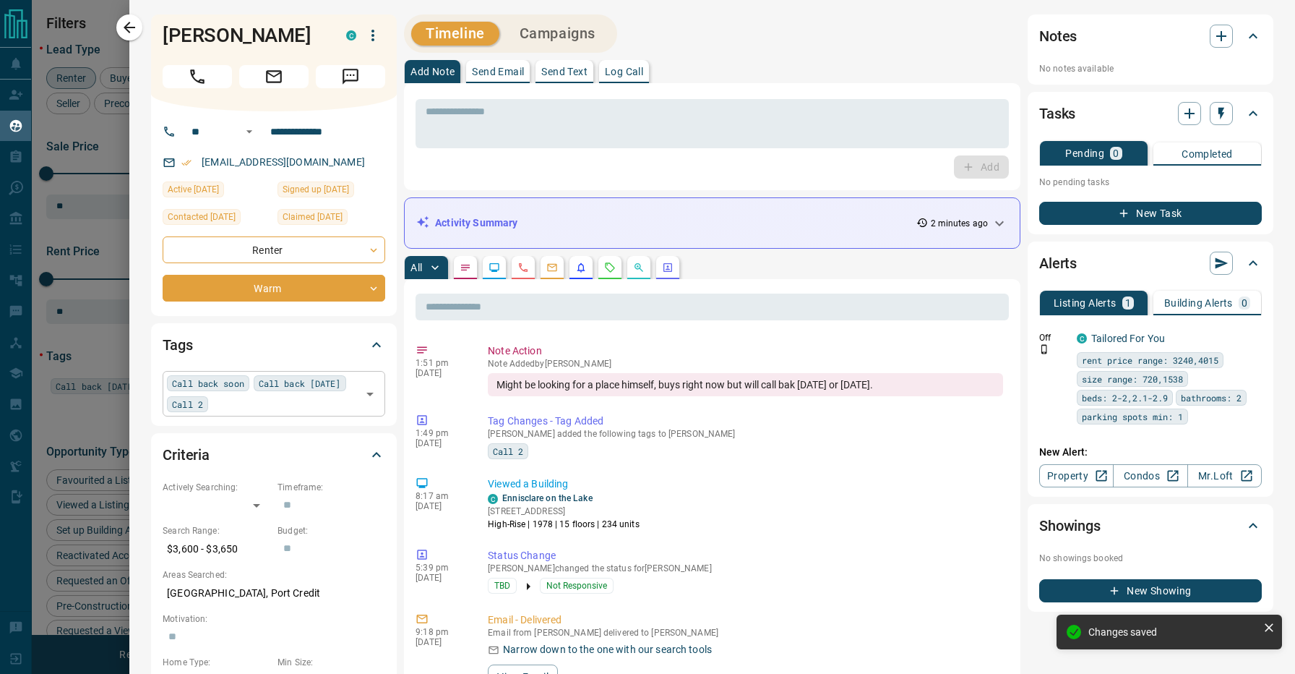
type input "*"
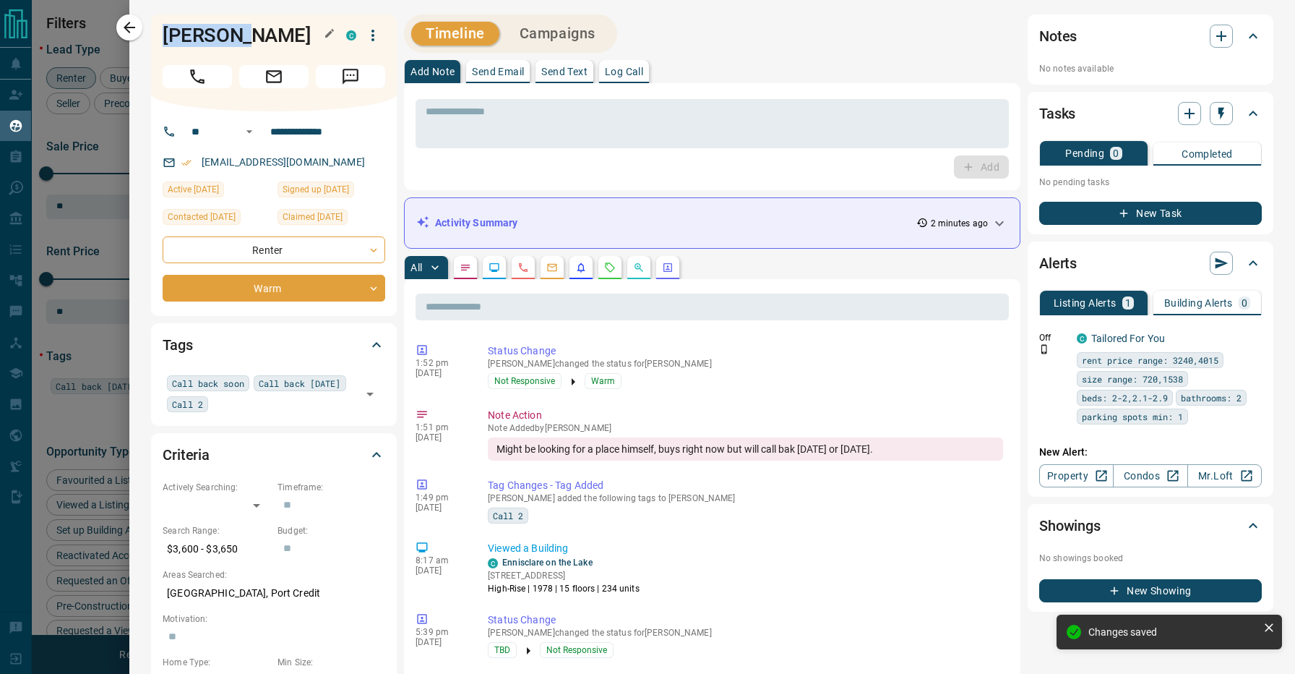
drag, startPoint x: 166, startPoint y: 39, endPoint x: 261, endPoint y: 39, distance: 95.4
click at [261, 39] on h1 "[PERSON_NAME]" at bounding box center [244, 35] width 162 height 23
copy h1 "[PERSON_NAME]"
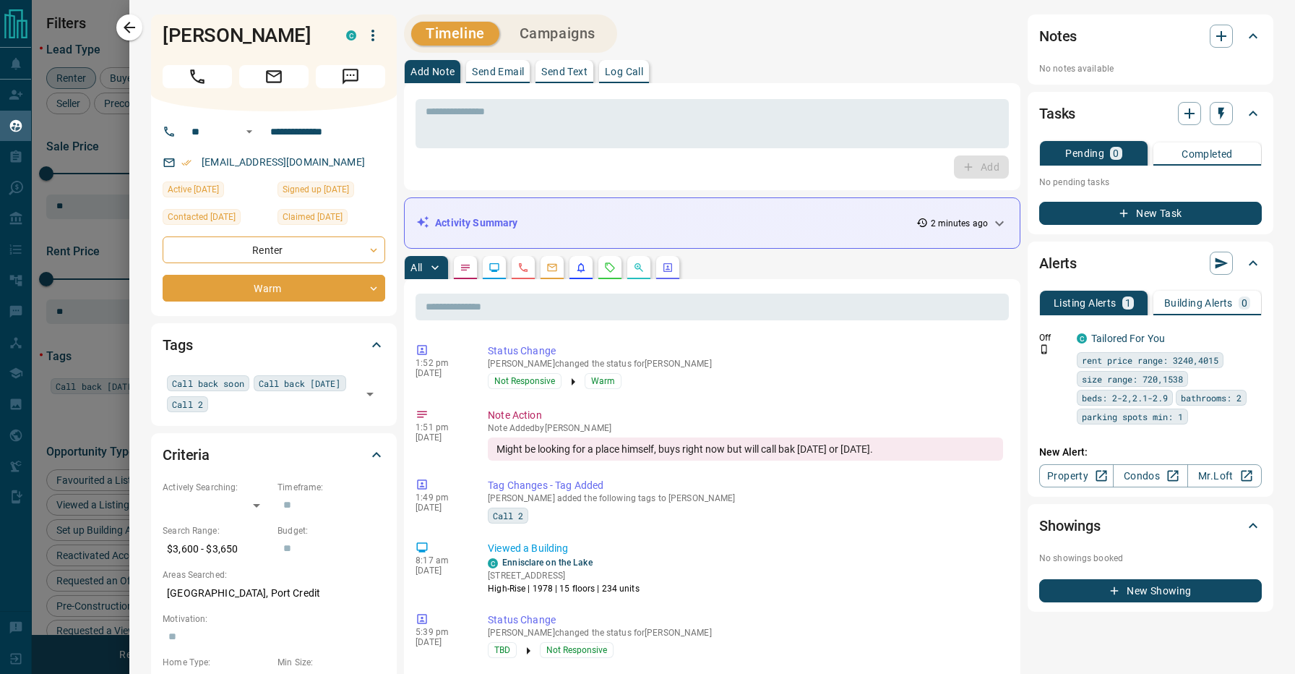
click at [675, 30] on div "Timeline Campaigns" at bounding box center [712, 33] width 617 height 38
click at [713, 25] on div "Timeline Campaigns" at bounding box center [712, 33] width 617 height 38
click at [138, 28] on icon "button" at bounding box center [129, 27] width 17 height 17
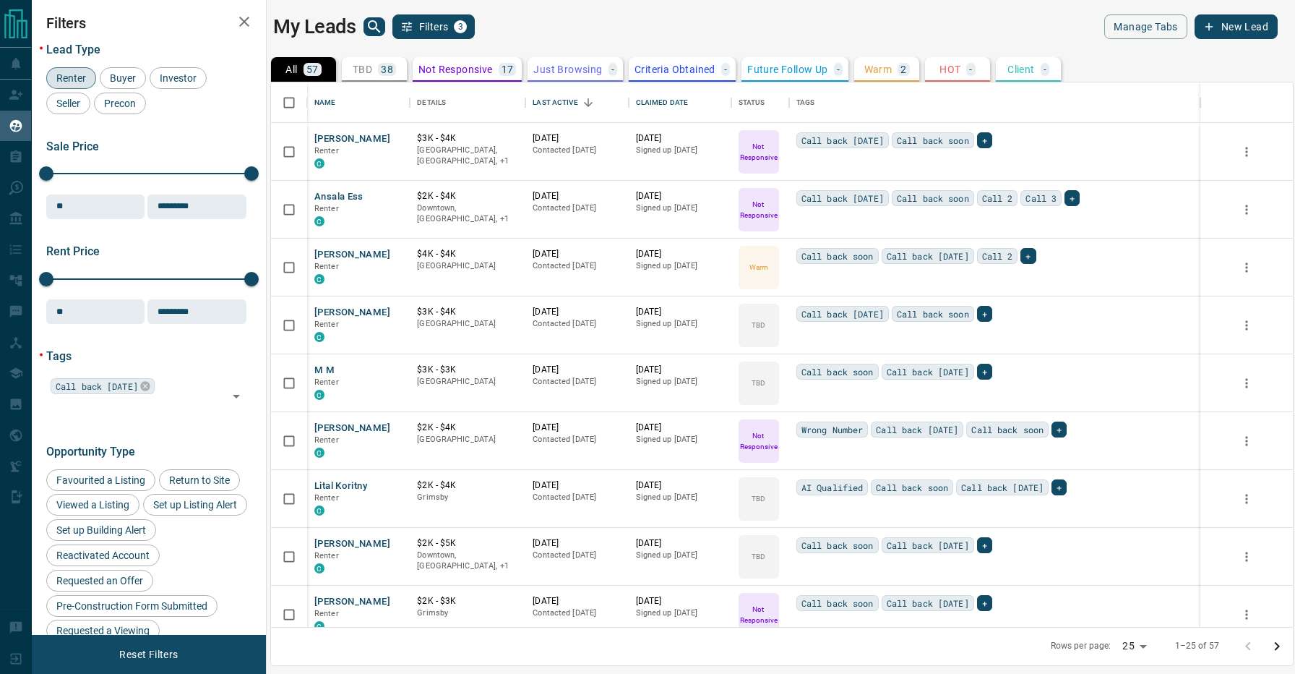
click at [746, 32] on div "My Leads Filters 3" at bounding box center [524, 26] width 502 height 25
click at [348, 310] on button "[PERSON_NAME]" at bounding box center [352, 313] width 76 height 14
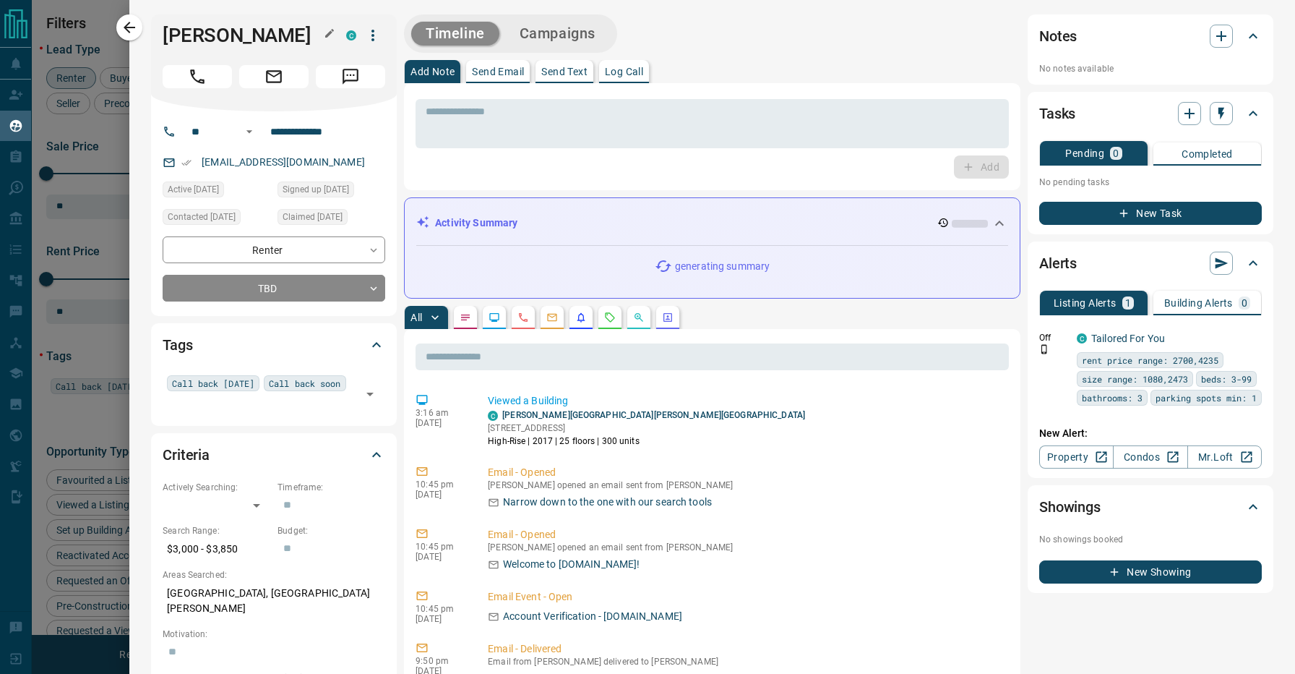
click at [190, 41] on h1 "[PERSON_NAME]" at bounding box center [244, 35] width 162 height 23
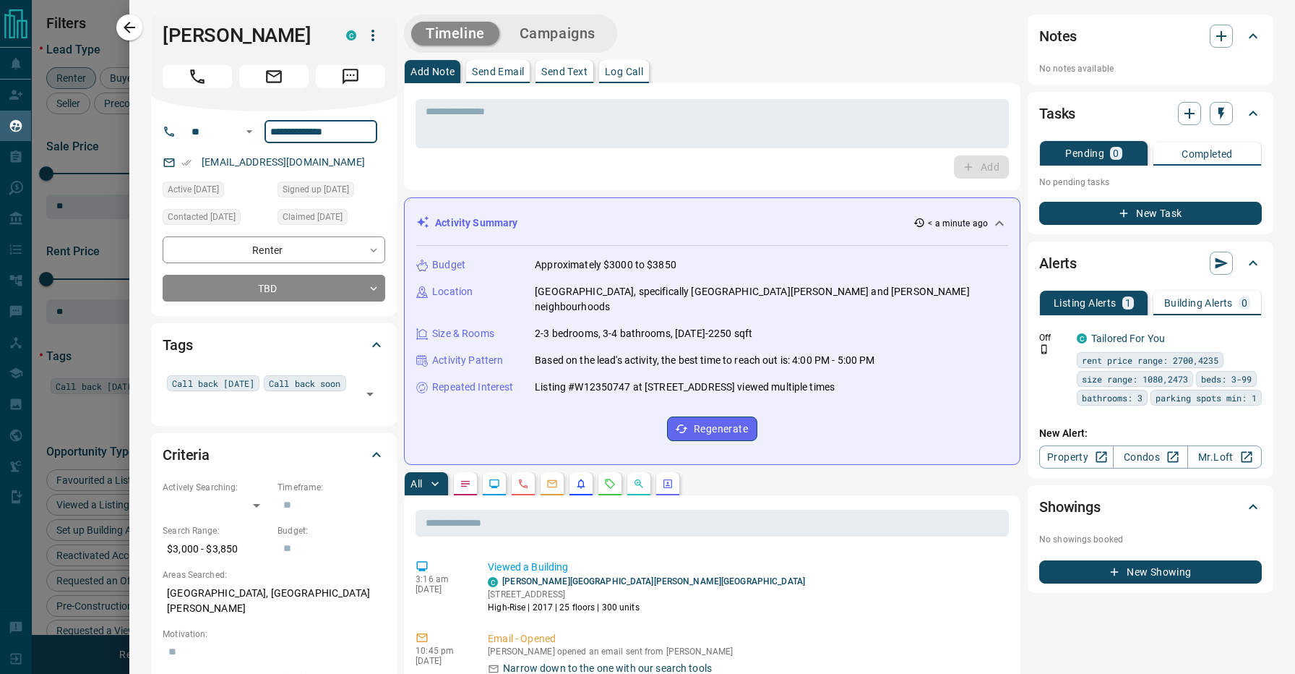
click at [760, 51] on div "Timeline Campaigns" at bounding box center [712, 33] width 617 height 38
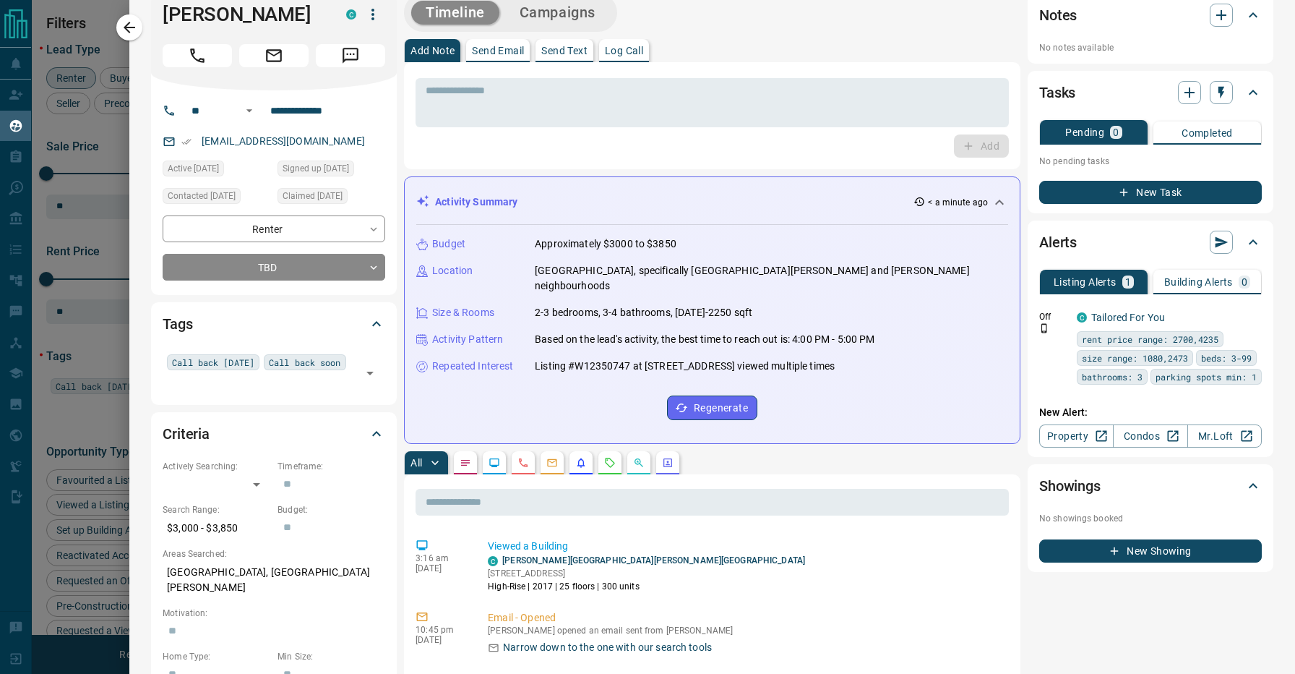
click at [774, 202] on div "Activity Summary < a minute ago" at bounding box center [703, 201] width 575 height 15
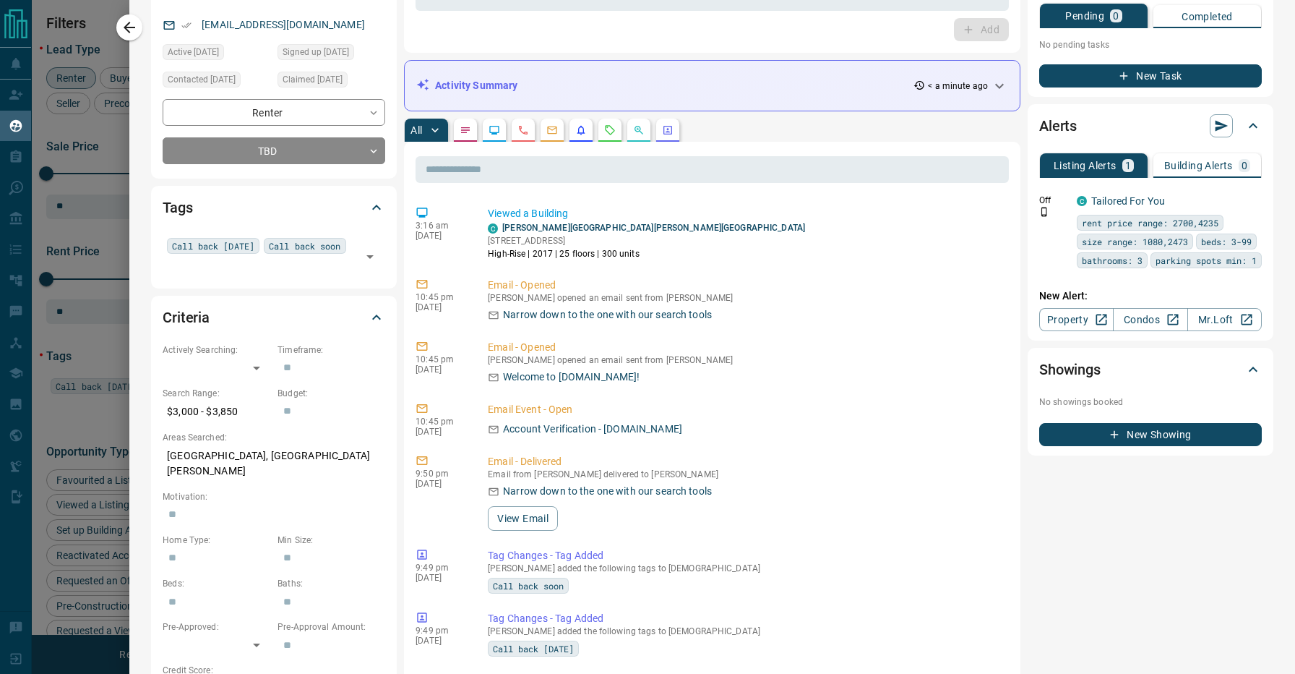
scroll to position [162, 0]
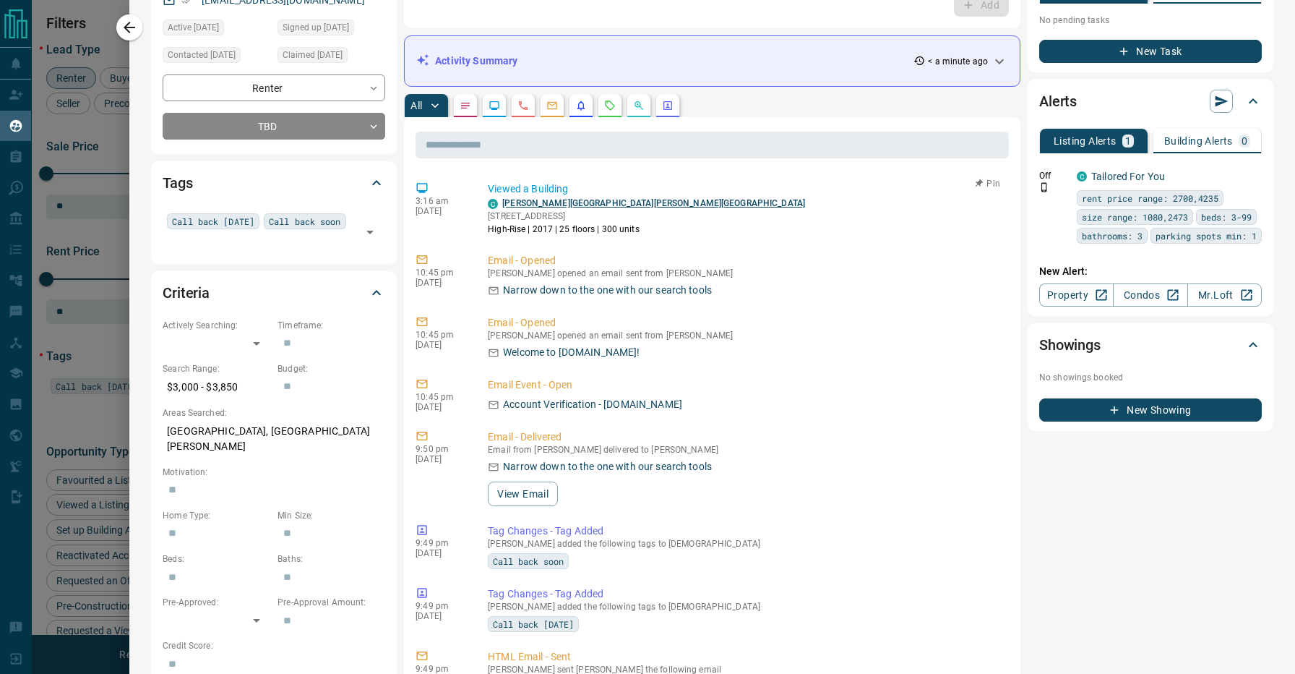
click at [583, 201] on link "[PERSON_NAME][GEOGRAPHIC_DATA][PERSON_NAME][GEOGRAPHIC_DATA]" at bounding box center [653, 203] width 303 height 10
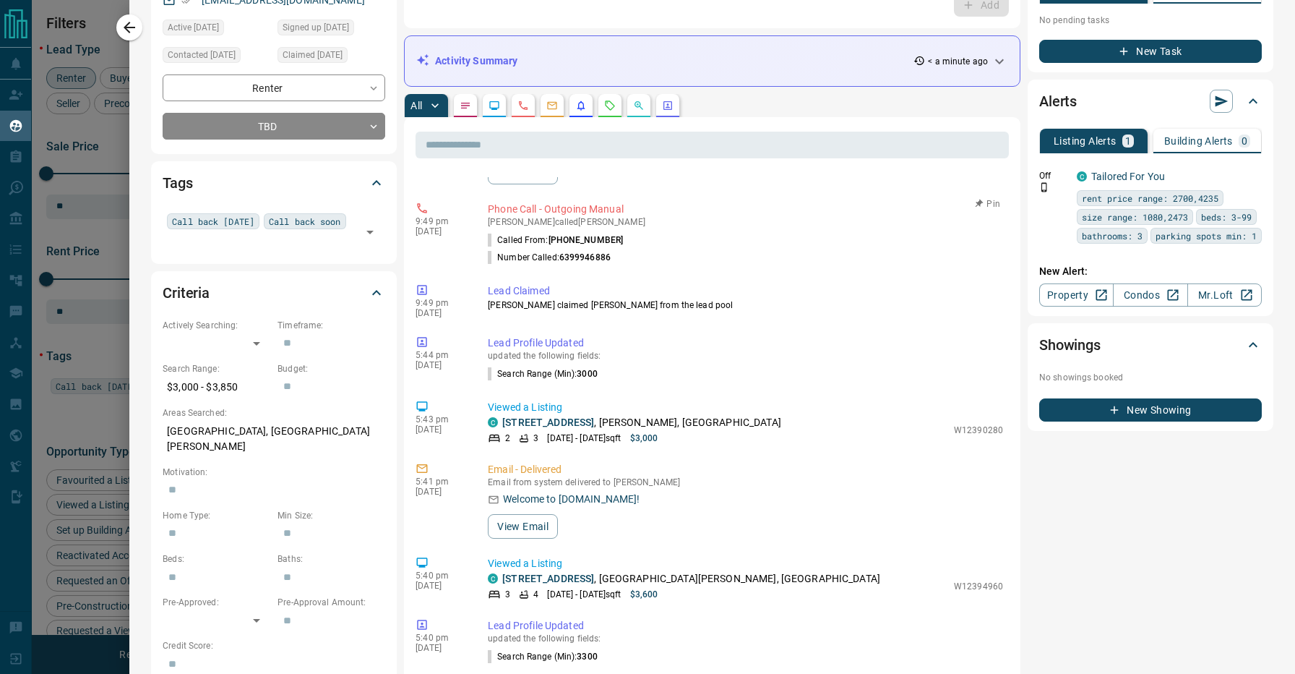
scroll to position [673, 0]
click at [797, 99] on div "All" at bounding box center [712, 105] width 617 height 23
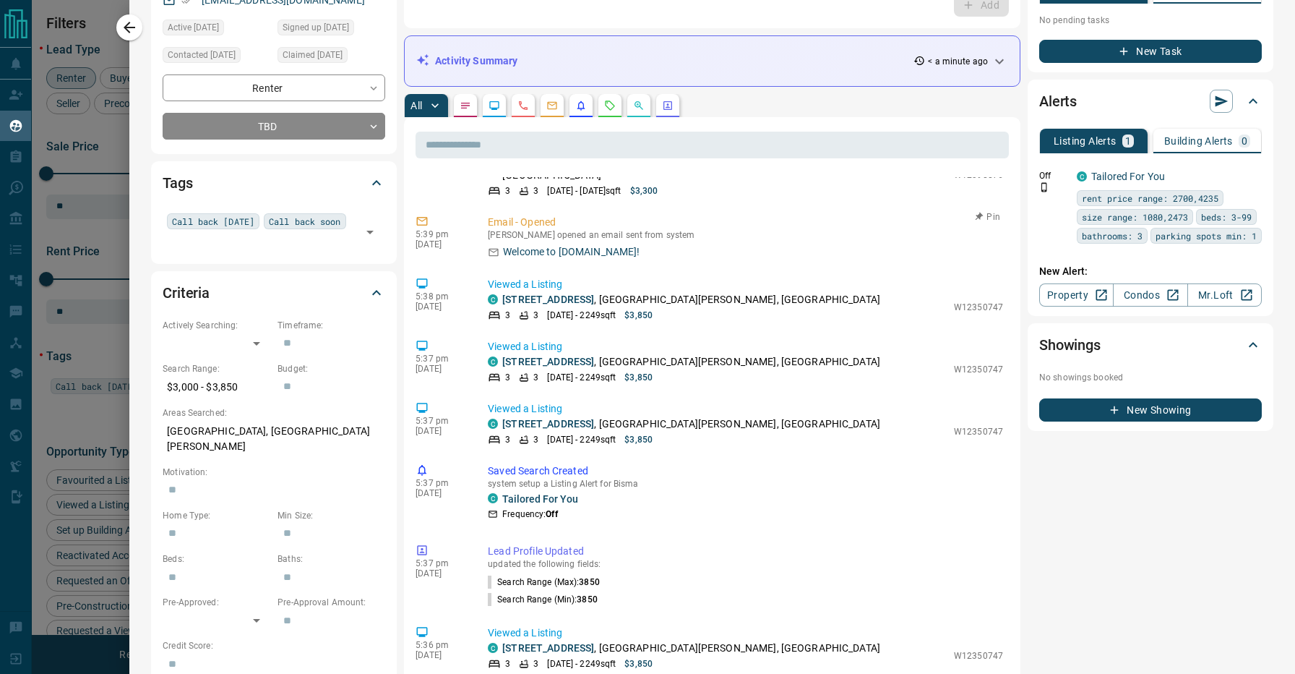
scroll to position [1102, 0]
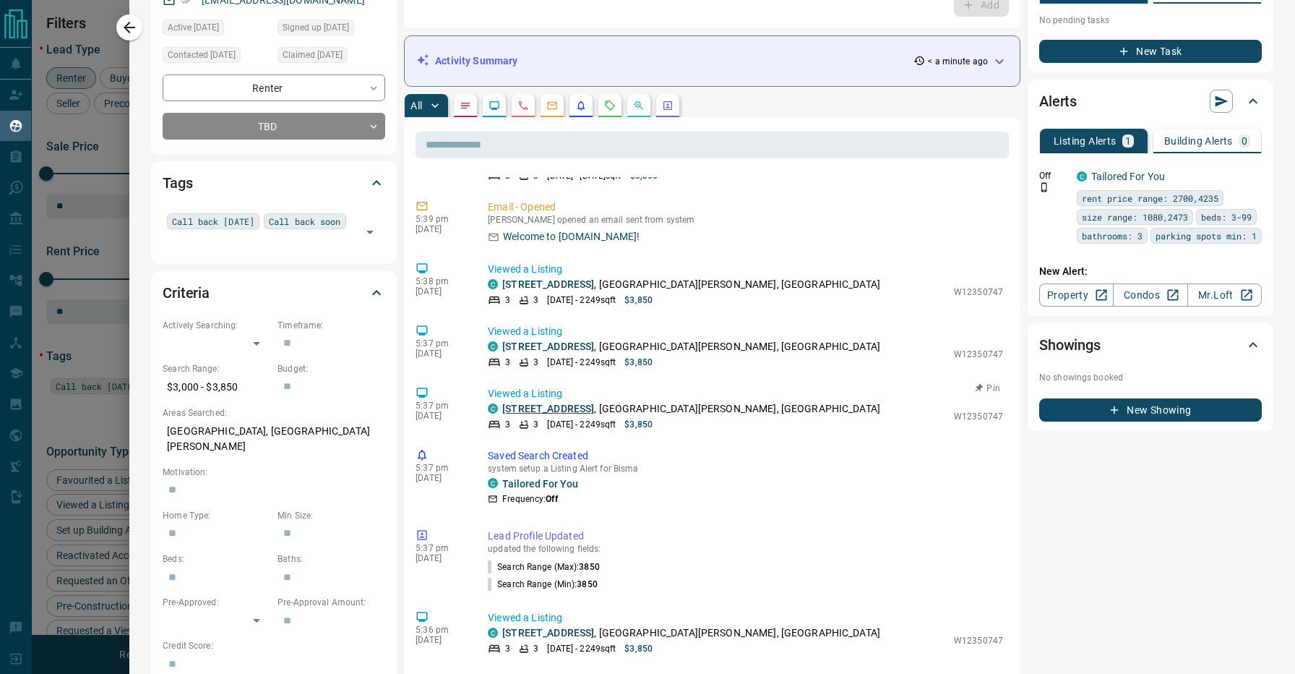
click at [594, 403] on link "[STREET_ADDRESS]" at bounding box center [548, 409] width 92 height 12
click at [1052, 521] on div "Notes No notes available Tasks Pending 0 Completed No pending tasks New Task Al…" at bounding box center [1151, 600] width 246 height 1495
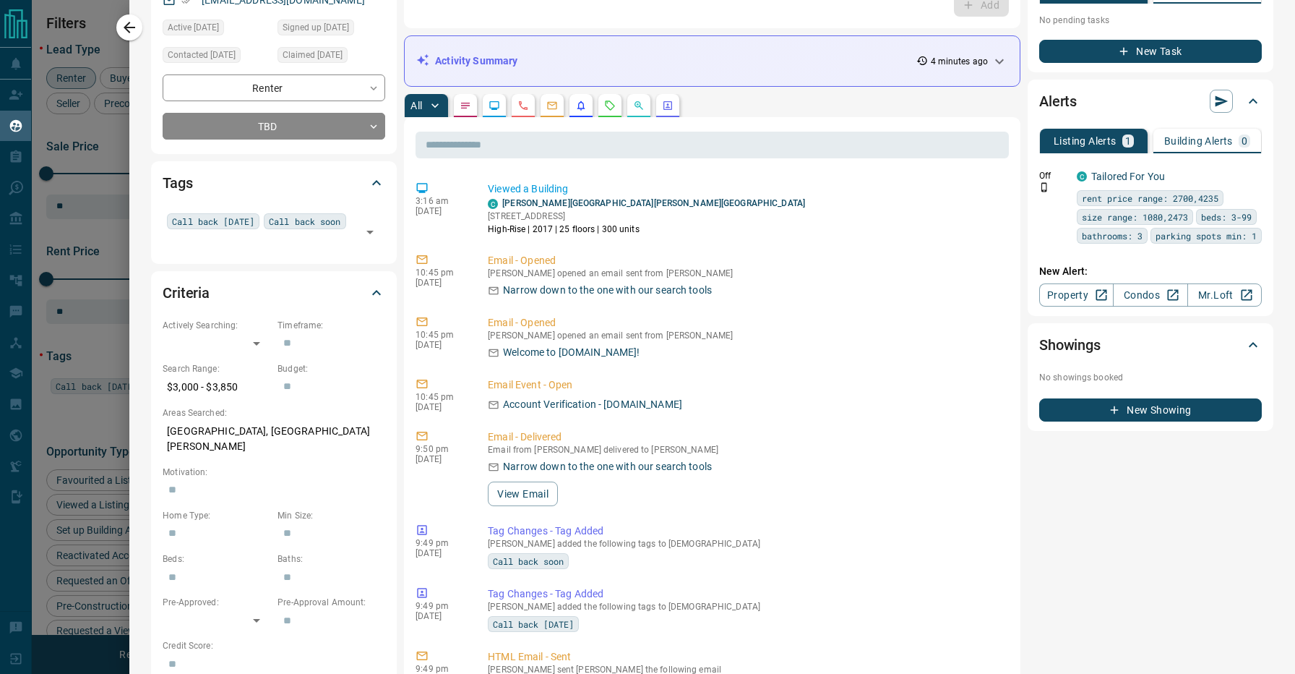
scroll to position [0, 0]
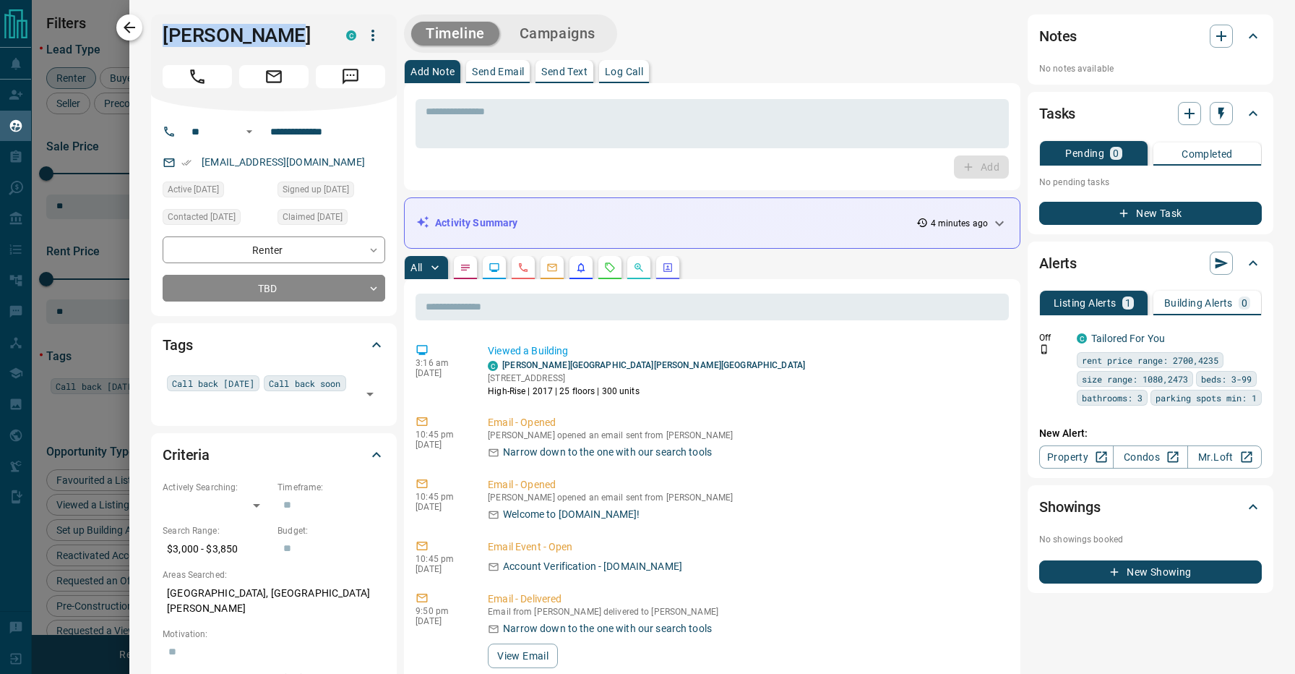
drag, startPoint x: 280, startPoint y: 33, endPoint x: 140, endPoint y: 33, distance: 139.5
click at [140, 33] on div "**********" at bounding box center [712, 337] width 1166 height 674
copy h1 "[PERSON_NAME]"
click at [686, 65] on div "Add Note Send Email Send Text Log Call" at bounding box center [712, 71] width 617 height 23
click at [275, 283] on body "Lead Transfers Claim Leads My Leads Tasks Opportunities Deals Campaigns Automat…" at bounding box center [647, 328] width 1295 height 656
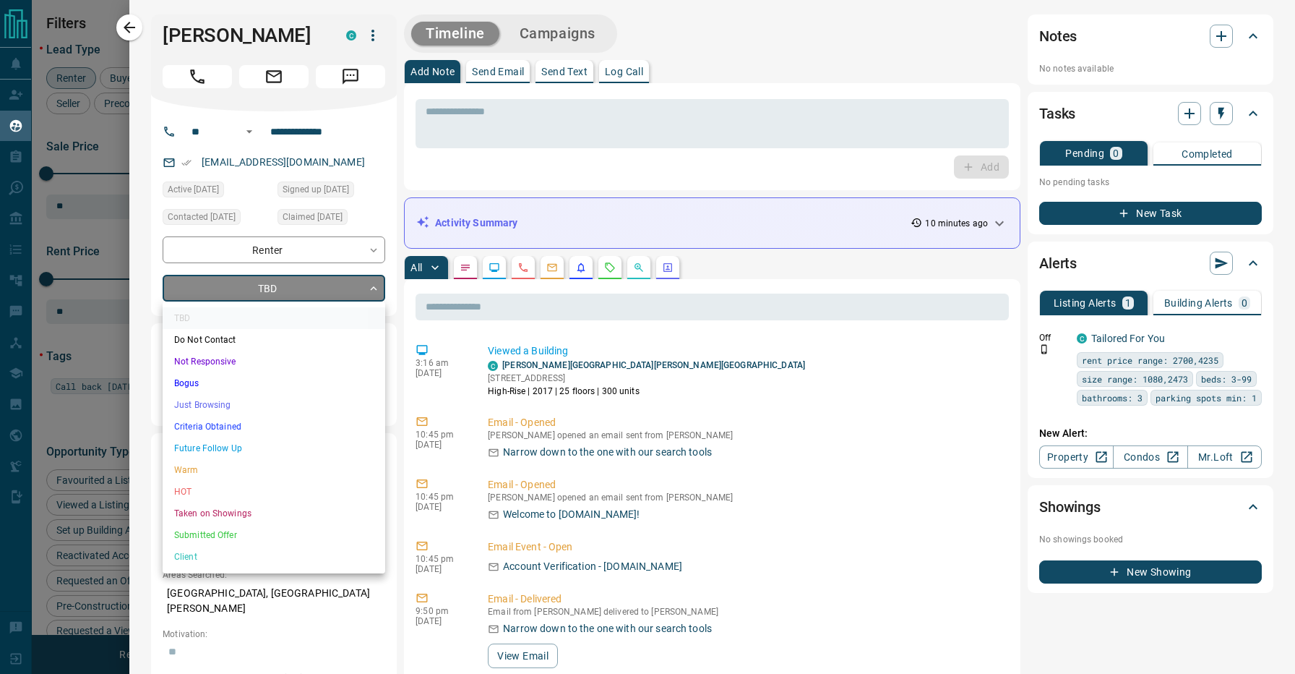
click at [199, 473] on li "Warm" at bounding box center [274, 470] width 223 height 22
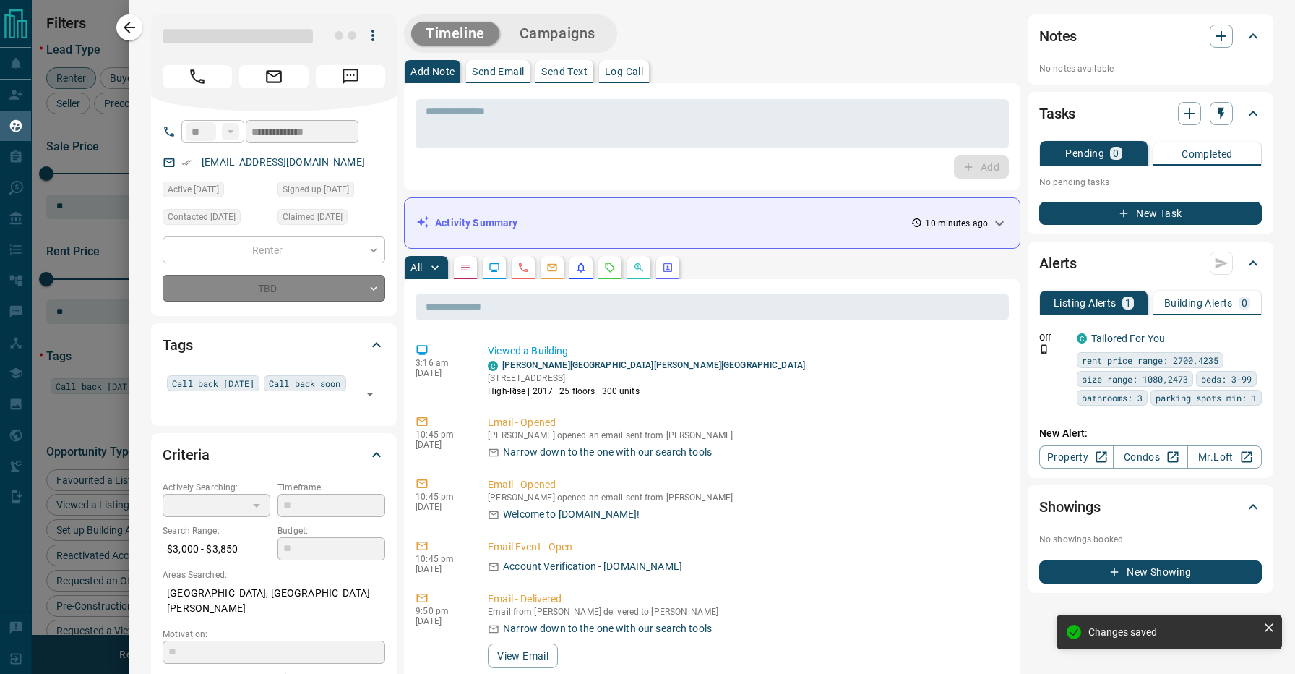
type input "*"
click at [690, 35] on div "Timeline Campaigns" at bounding box center [712, 33] width 617 height 38
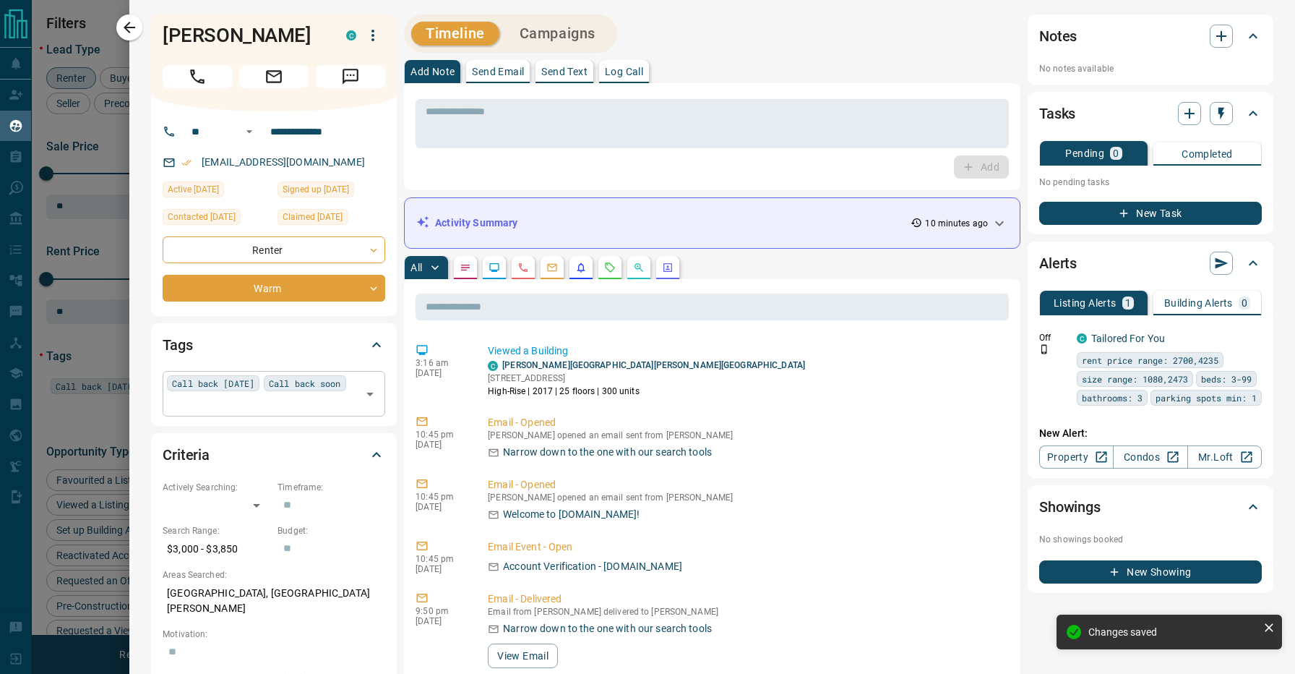
click at [273, 381] on div "Call back [DATE] Call back soon ​" at bounding box center [274, 393] width 223 height 45
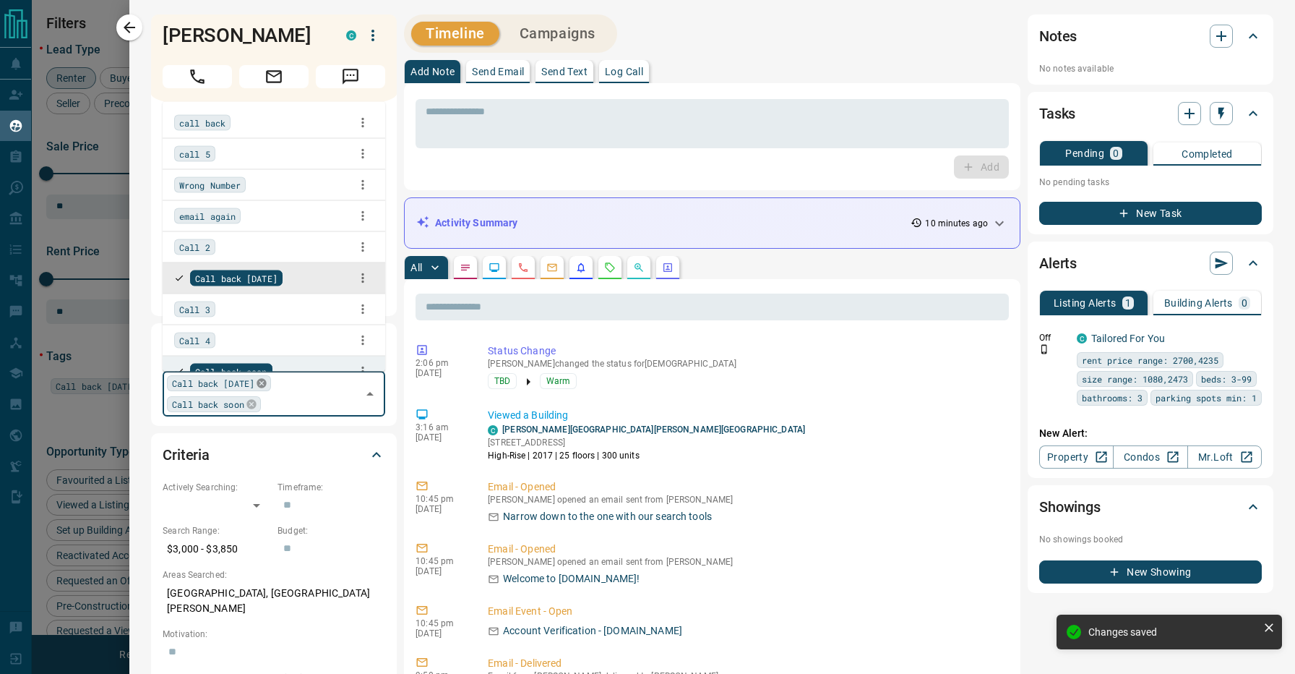
click at [266, 384] on icon at bounding box center [261, 383] width 9 height 9
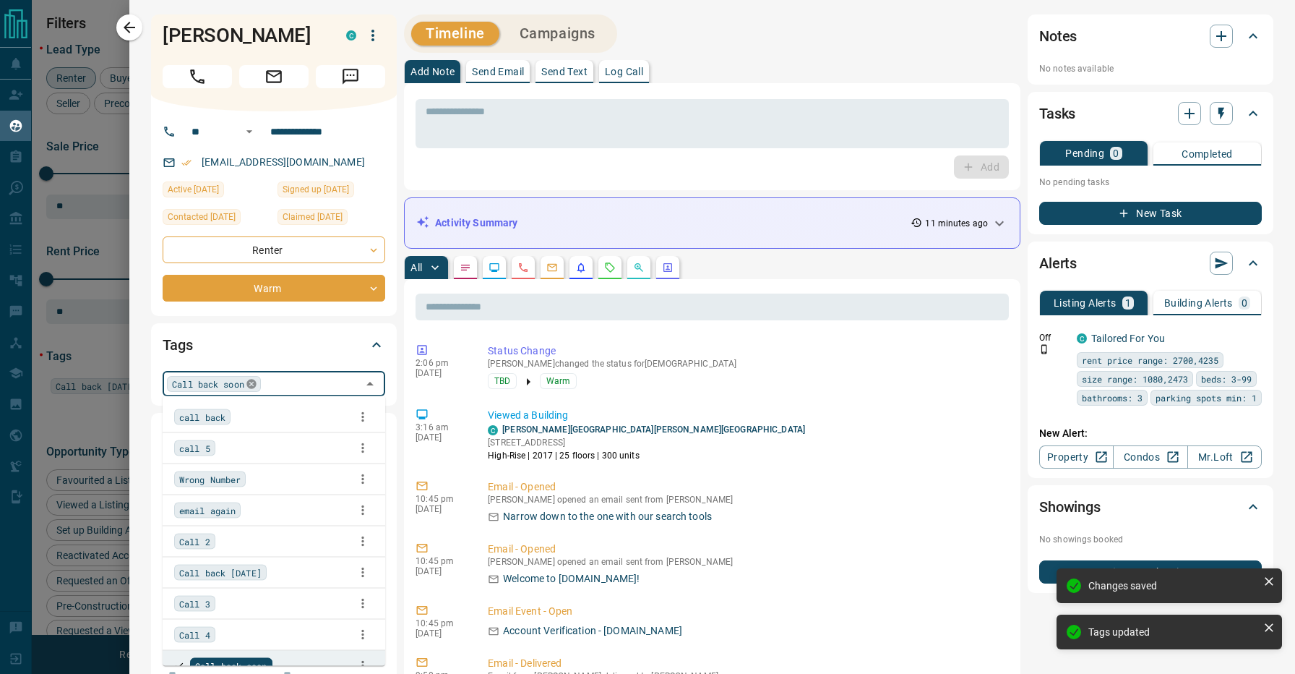
click at [255, 387] on icon at bounding box center [250, 383] width 9 height 9
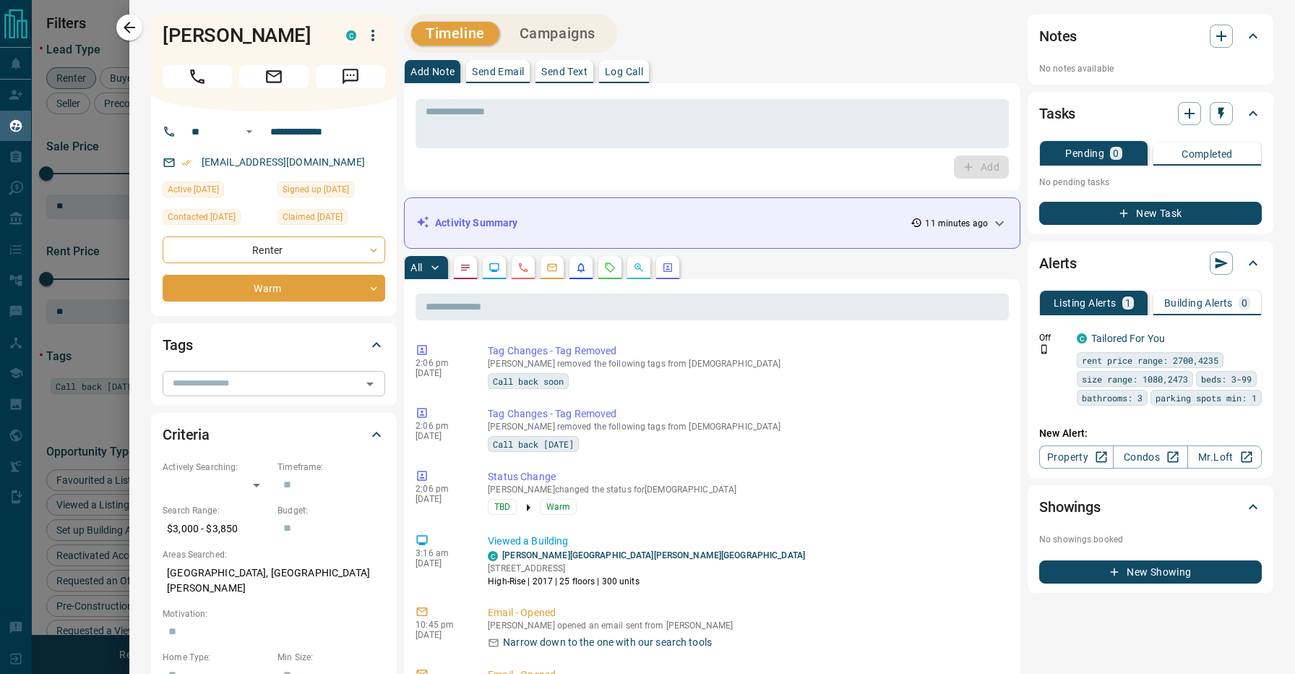
click at [677, 38] on div "Timeline Campaigns" at bounding box center [712, 33] width 617 height 38
click at [134, 25] on icon "button" at bounding box center [129, 27] width 17 height 17
